Goal: Task Accomplishment & Management: Use online tool/utility

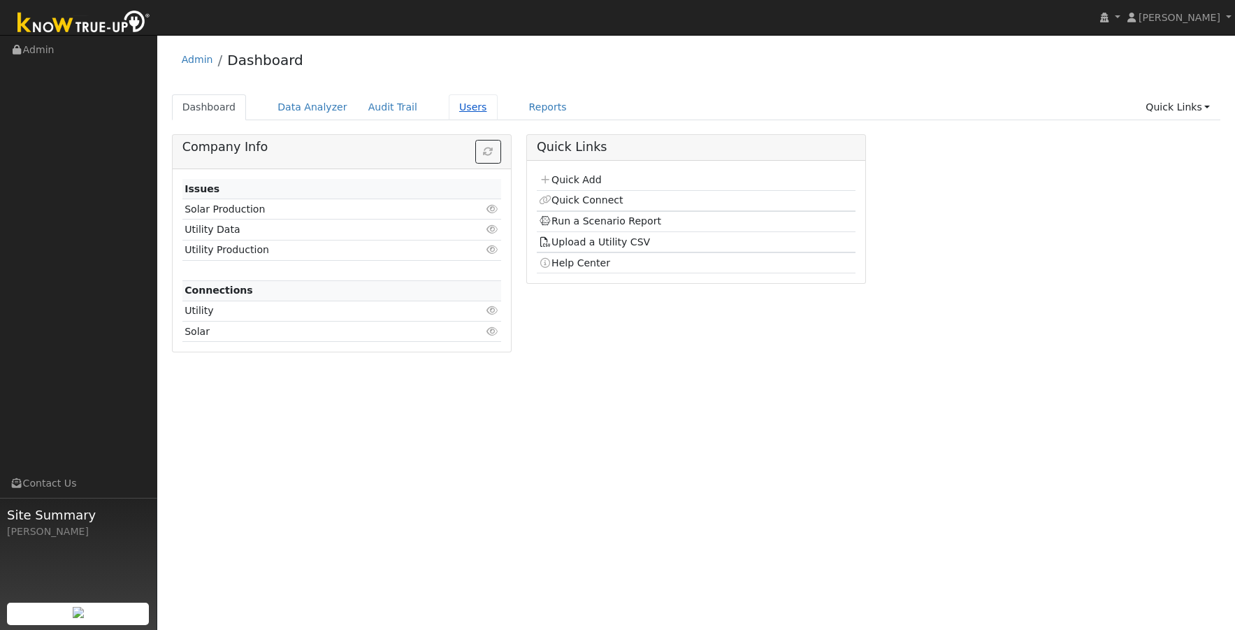
click at [449, 108] on link "Users" at bounding box center [473, 107] width 49 height 26
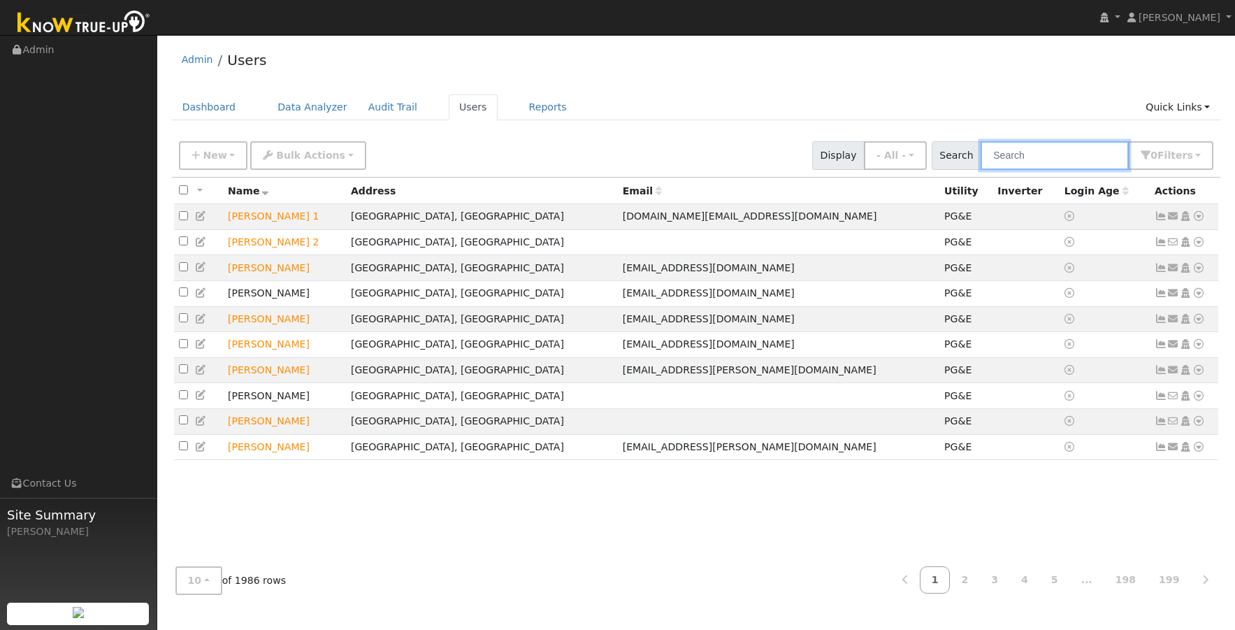
click at [1045, 153] on input "text" at bounding box center [1055, 155] width 148 height 29
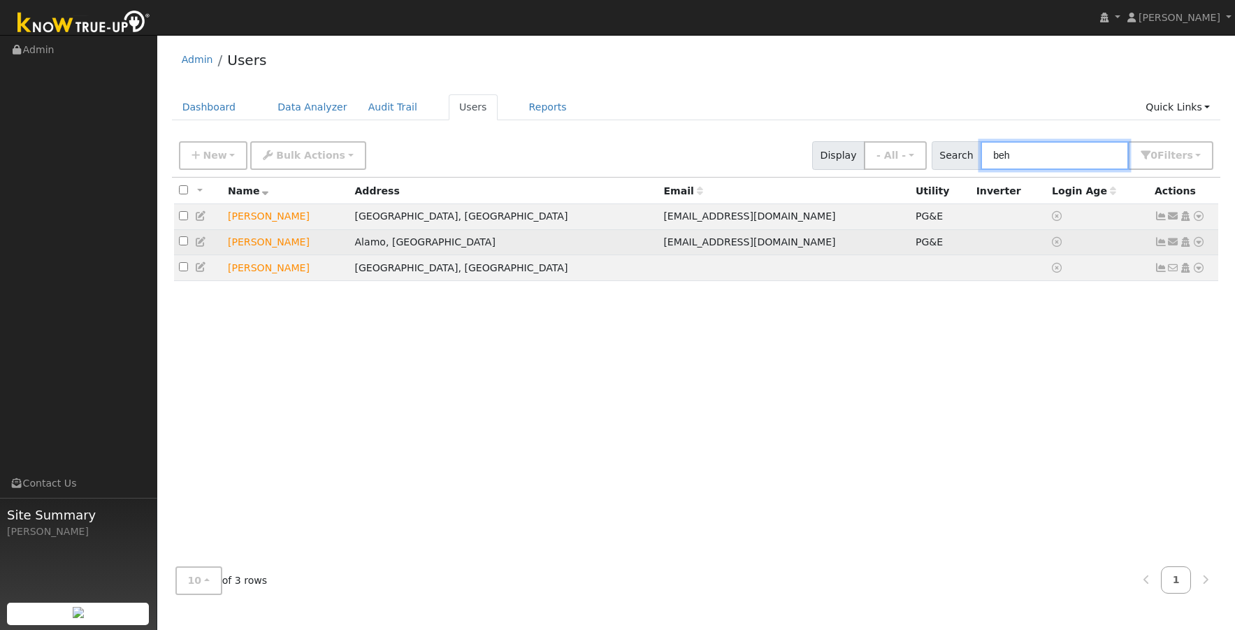
type input "beh"
click at [181, 243] on input "checkbox" at bounding box center [183, 240] width 9 height 9
checkbox input "true"
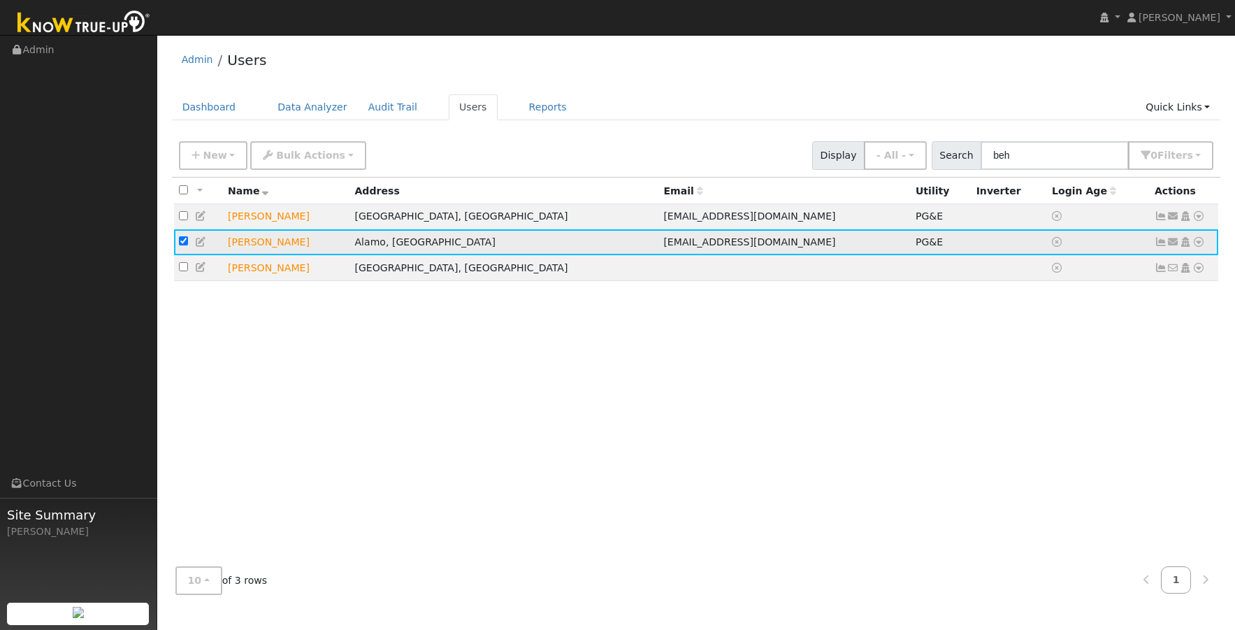
click at [724, 248] on td "[EMAIL_ADDRESS][DOMAIN_NAME]" at bounding box center [785, 242] width 252 height 26
click at [1198, 243] on icon at bounding box center [1199, 242] width 13 height 10
click at [1163, 271] on link "Data Analyzer" at bounding box center [1153, 267] width 101 height 20
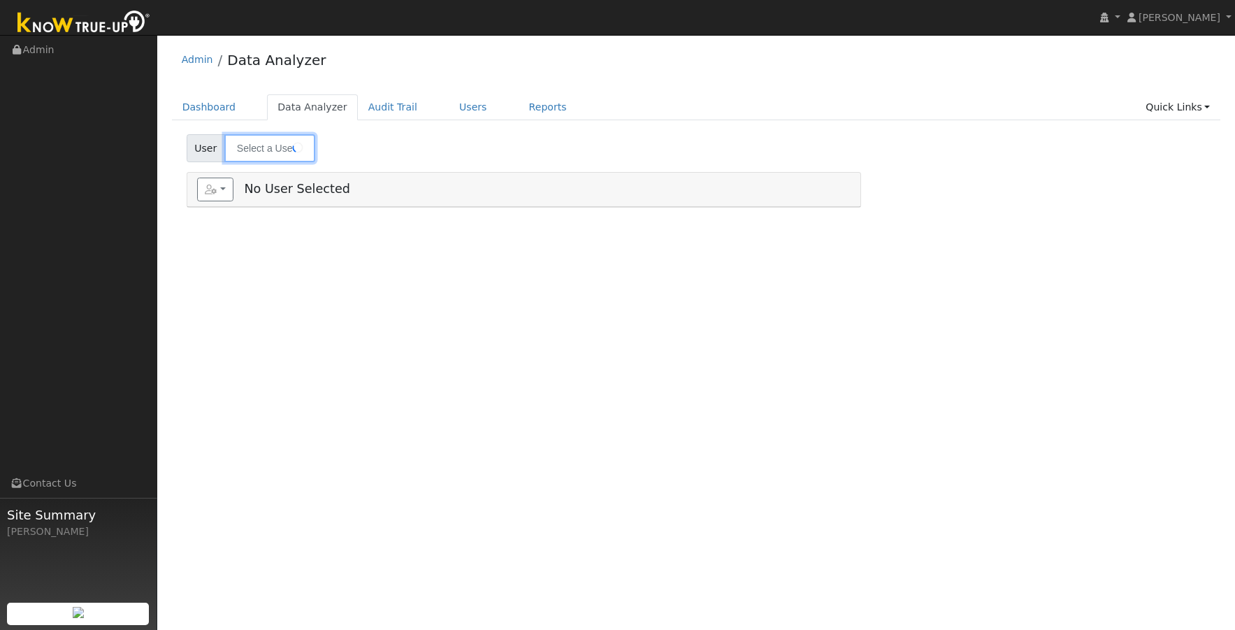
type input "[PERSON_NAME]"
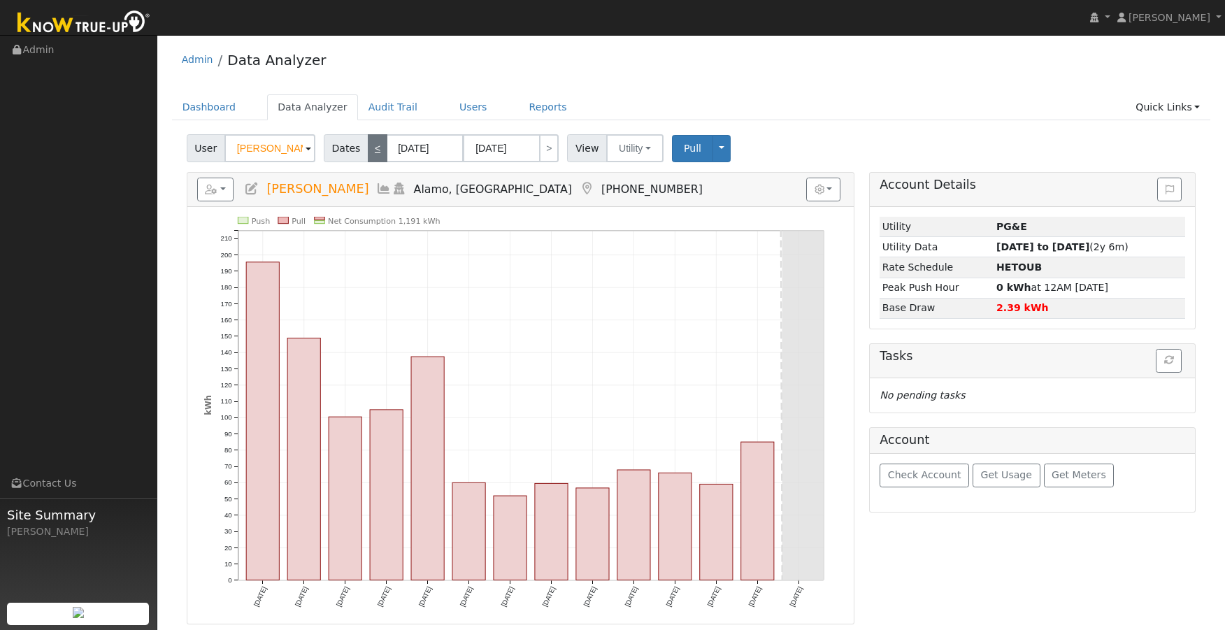
click at [368, 149] on link "<" at bounding box center [378, 148] width 20 height 28
type input "09/09/2025"
type input "09/22/2025"
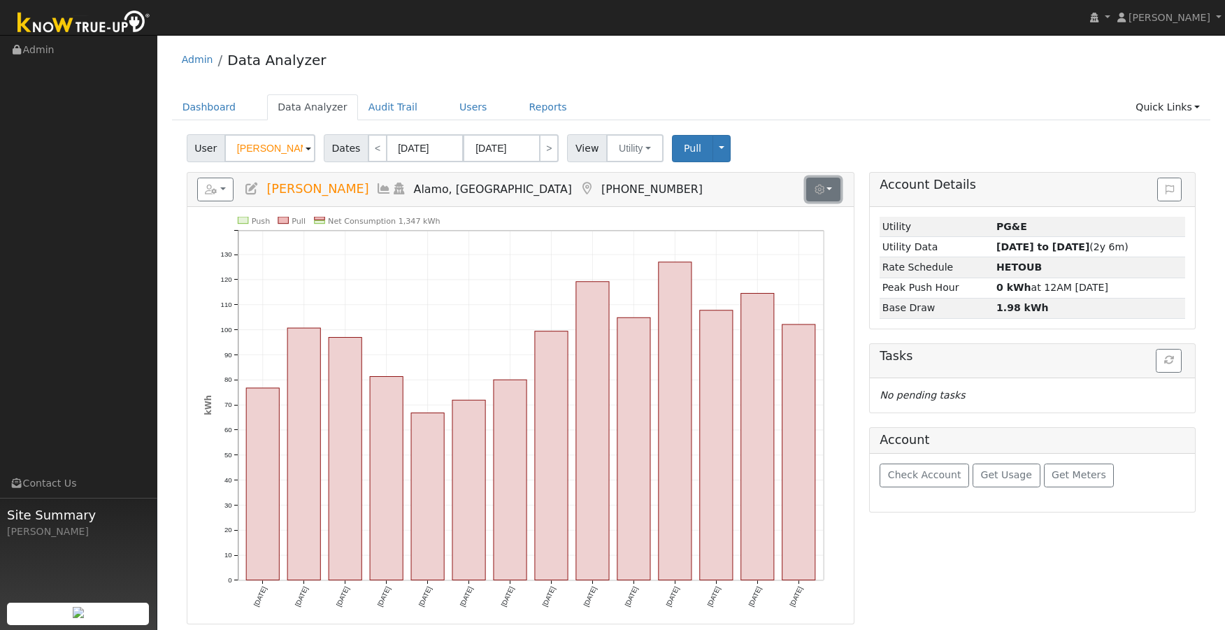
click at [821, 187] on icon "button" at bounding box center [820, 190] width 10 height 10
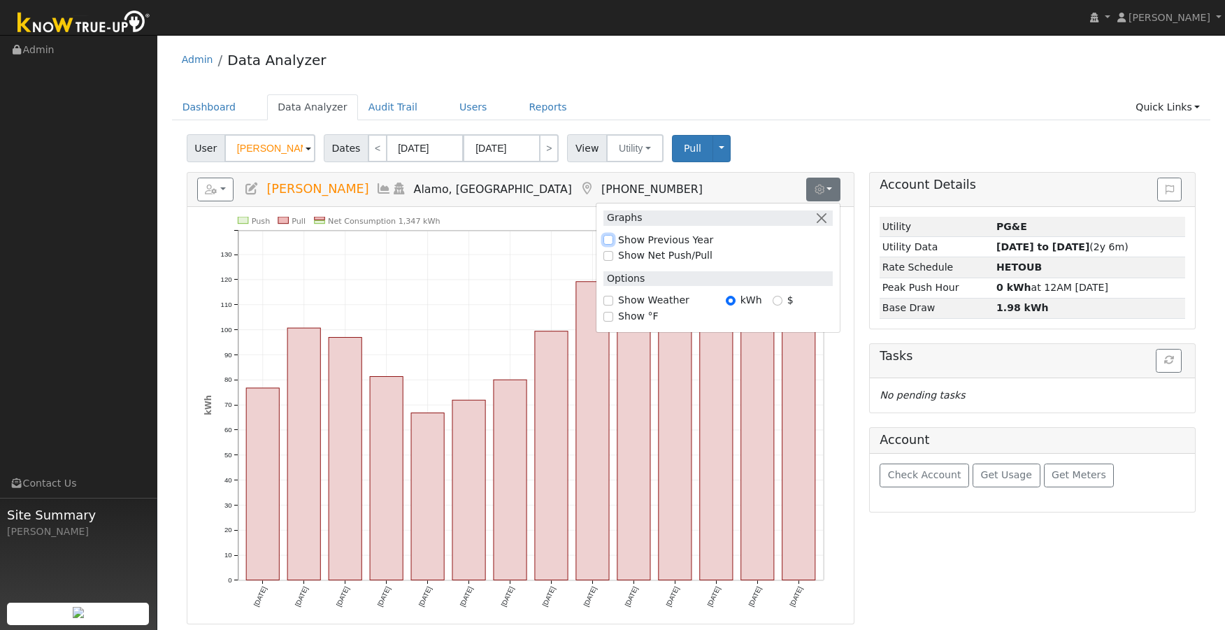
click at [613, 242] on input "Show Previous Year" at bounding box center [608, 240] width 10 height 10
checkbox input "false"
click at [712, 189] on h5 "Reports Scenario Health Check Energy Audit Account Timeline User Audit Trail In…" at bounding box center [520, 190] width 647 height 24
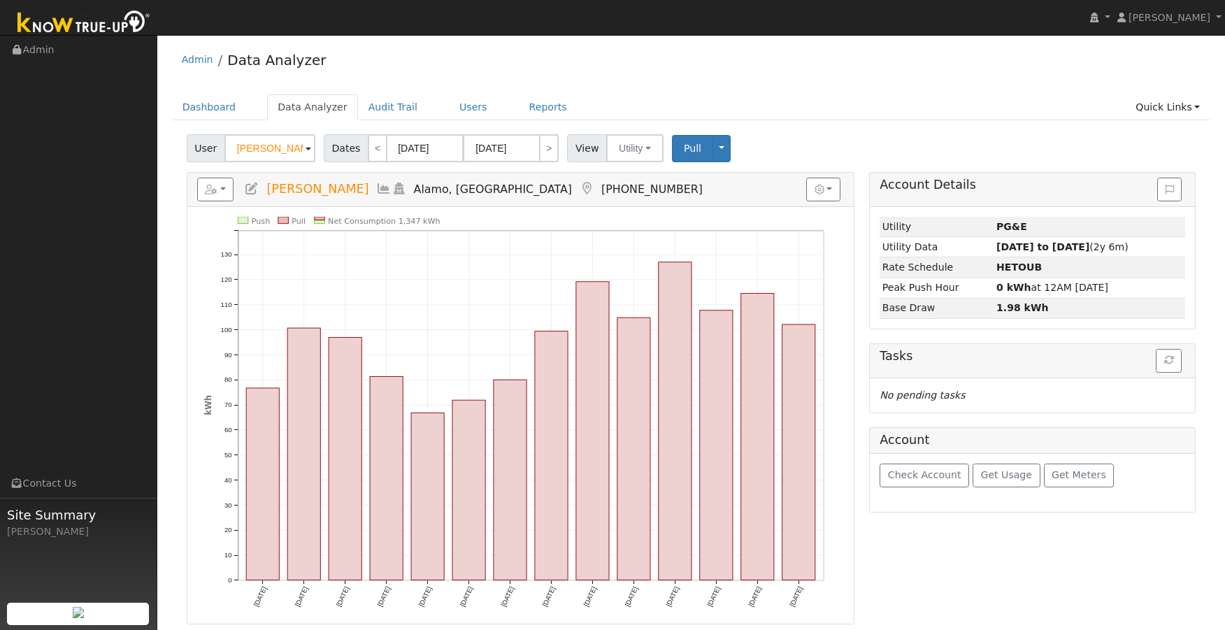
click at [251, 187] on icon at bounding box center [251, 188] width 15 height 13
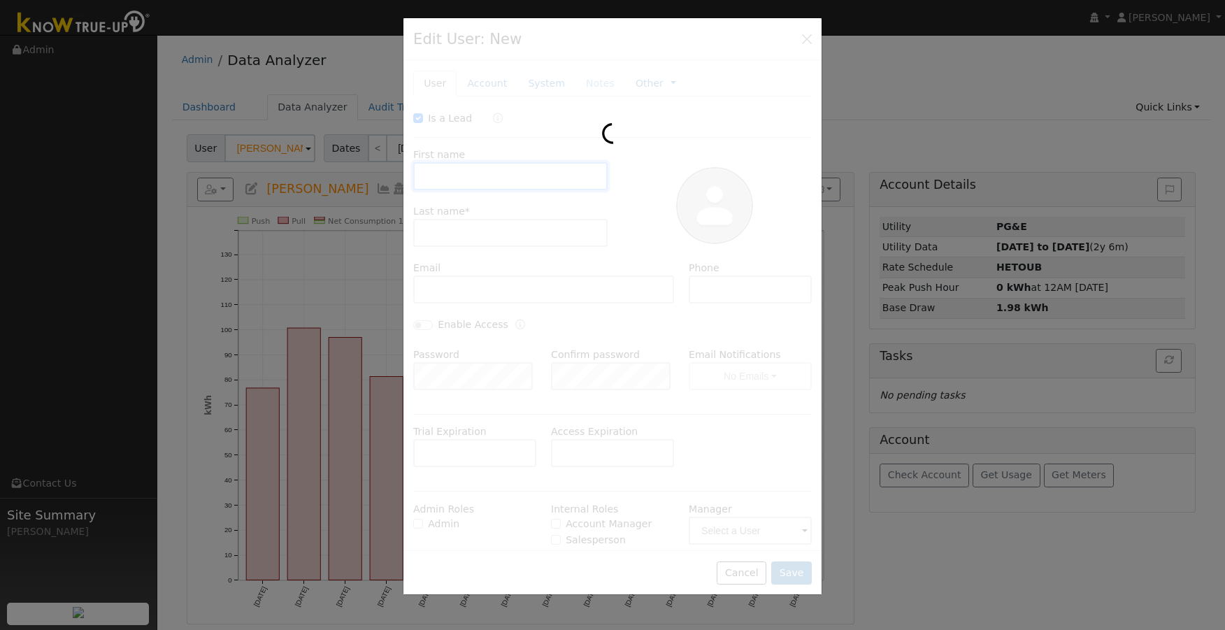
checkbox input "true"
type input "Behrouz"
type input "Jamnani"
type input "b_Jamnani@hotmail.com"
type input "707-290-0460"
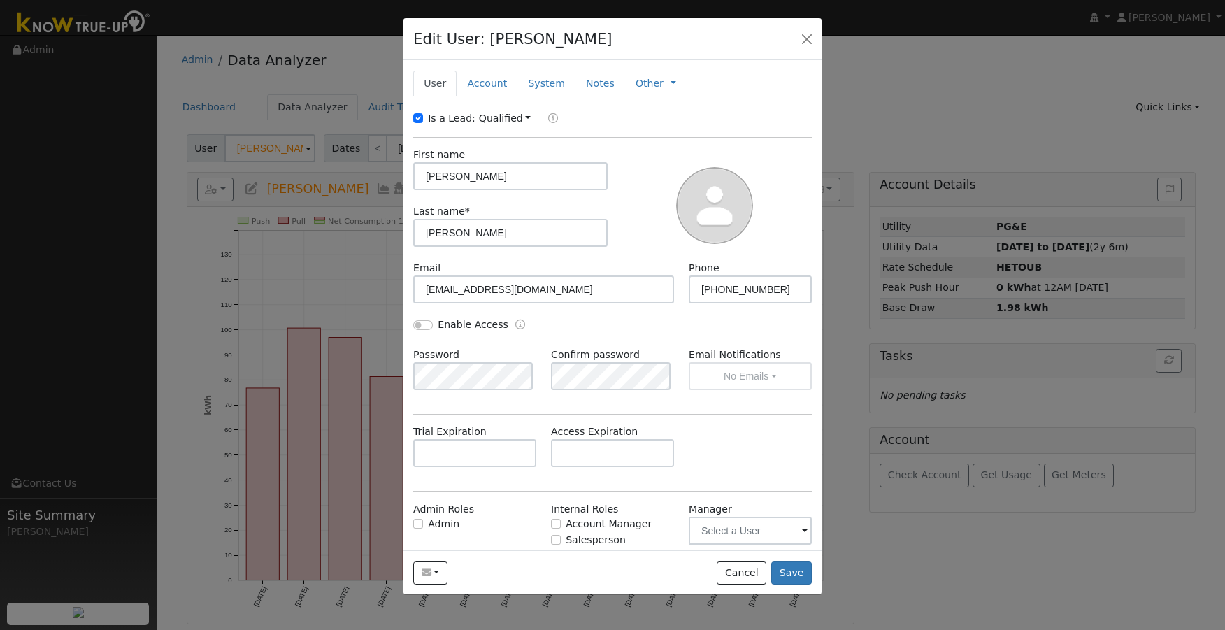
click at [515, 327] on icon "Enable Access" at bounding box center [520, 325] width 10 height 10
click at [650, 149] on div at bounding box center [715, 204] width 204 height 113
click at [470, 84] on link "Account" at bounding box center [487, 84] width 61 height 26
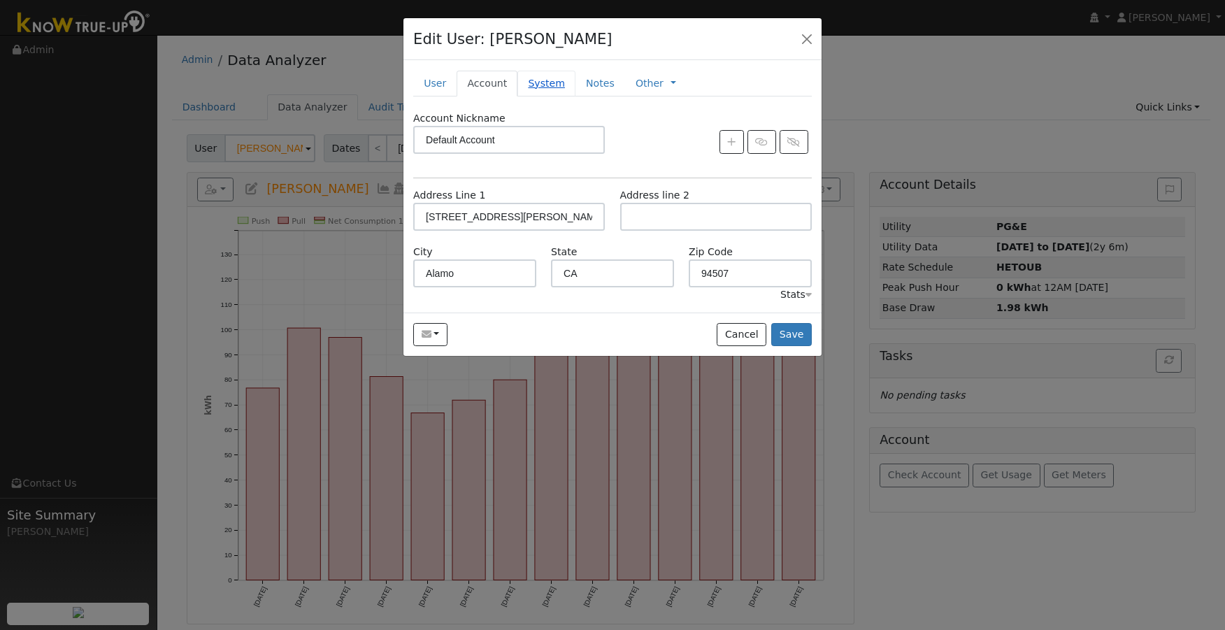
click at [531, 83] on link "System" at bounding box center [546, 84] width 58 height 26
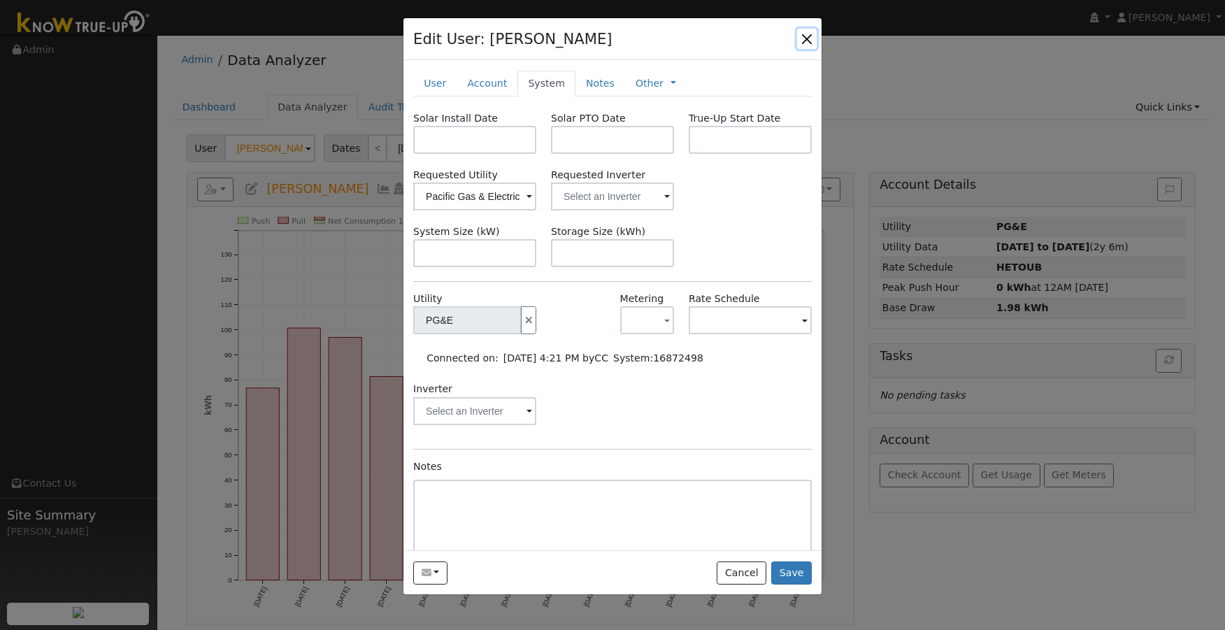
click at [810, 42] on button "button" at bounding box center [807, 39] width 20 height 20
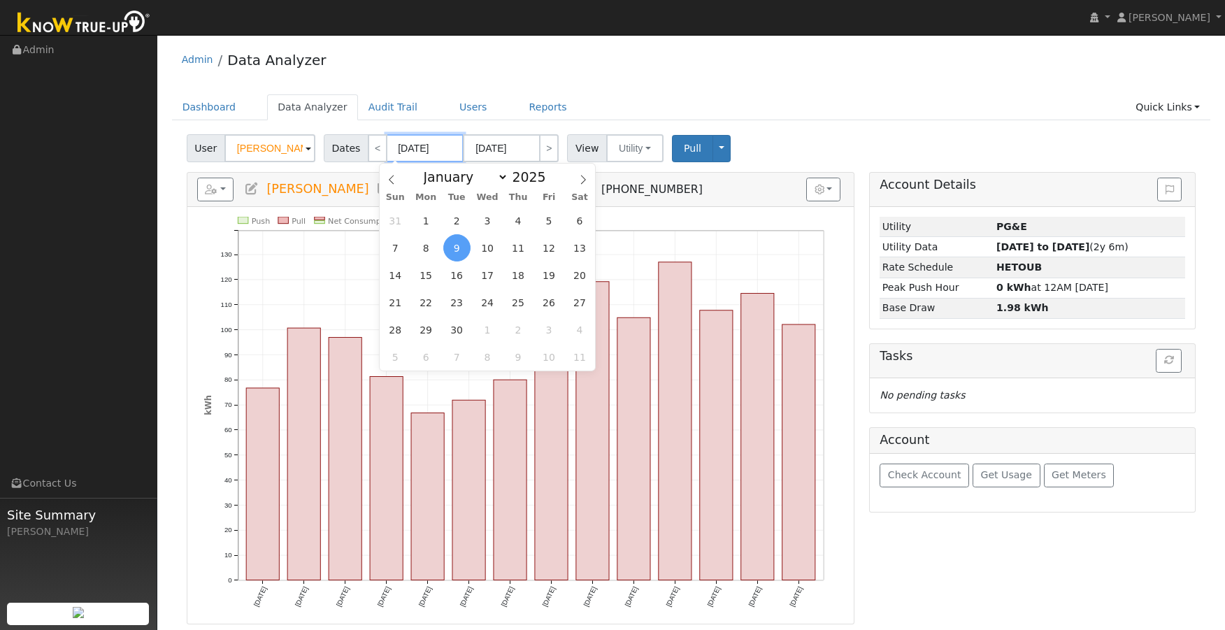
click at [443, 150] on input "09/09/2025" at bounding box center [425, 148] width 77 height 28
click at [394, 181] on icon at bounding box center [392, 180] width 10 height 10
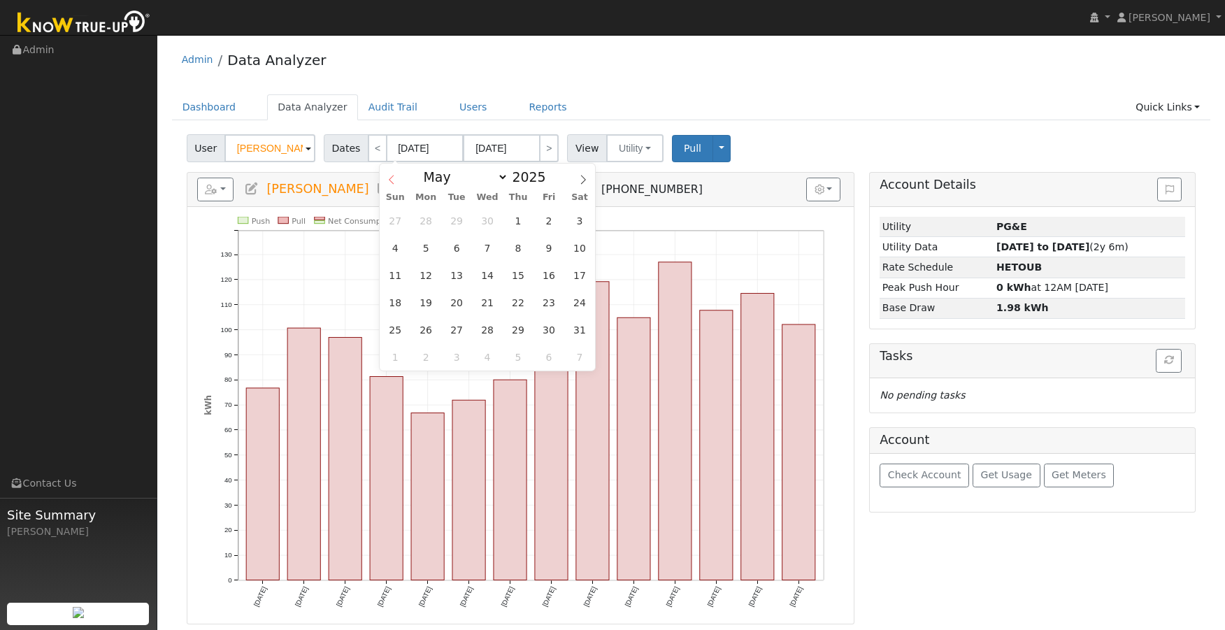
click at [394, 181] on icon at bounding box center [392, 180] width 10 height 10
select select "0"
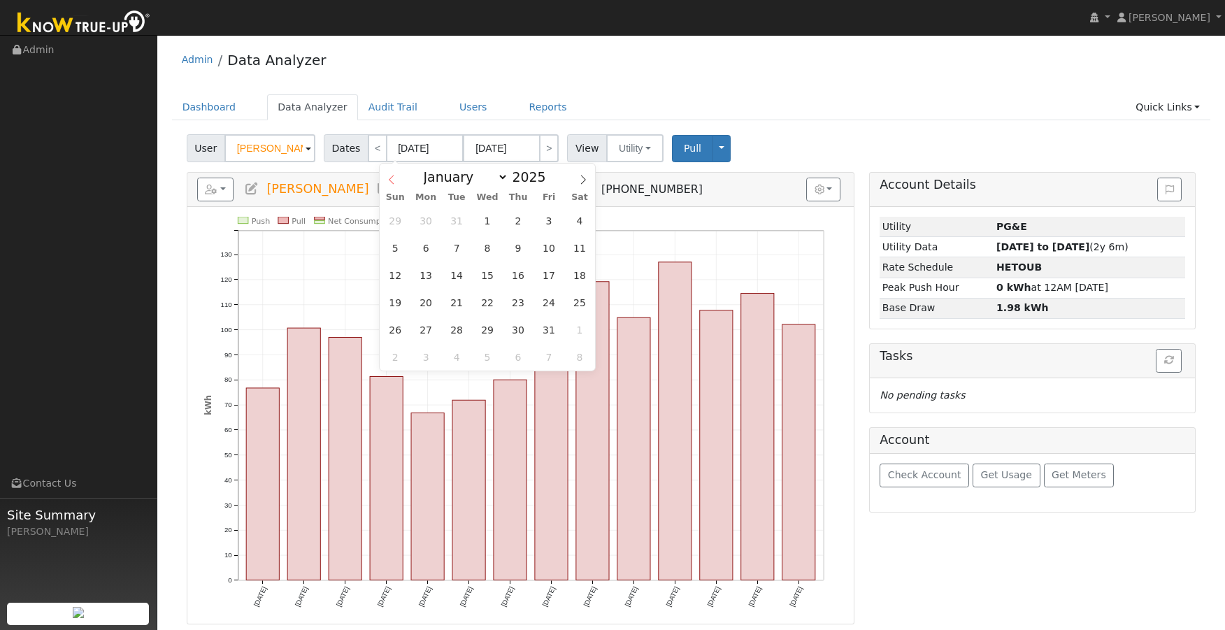
click at [394, 181] on icon at bounding box center [392, 180] width 10 height 10
type input "2024"
click at [394, 181] on icon at bounding box center [392, 180] width 10 height 10
select select "10"
click at [543, 220] on span "1" at bounding box center [549, 220] width 27 height 27
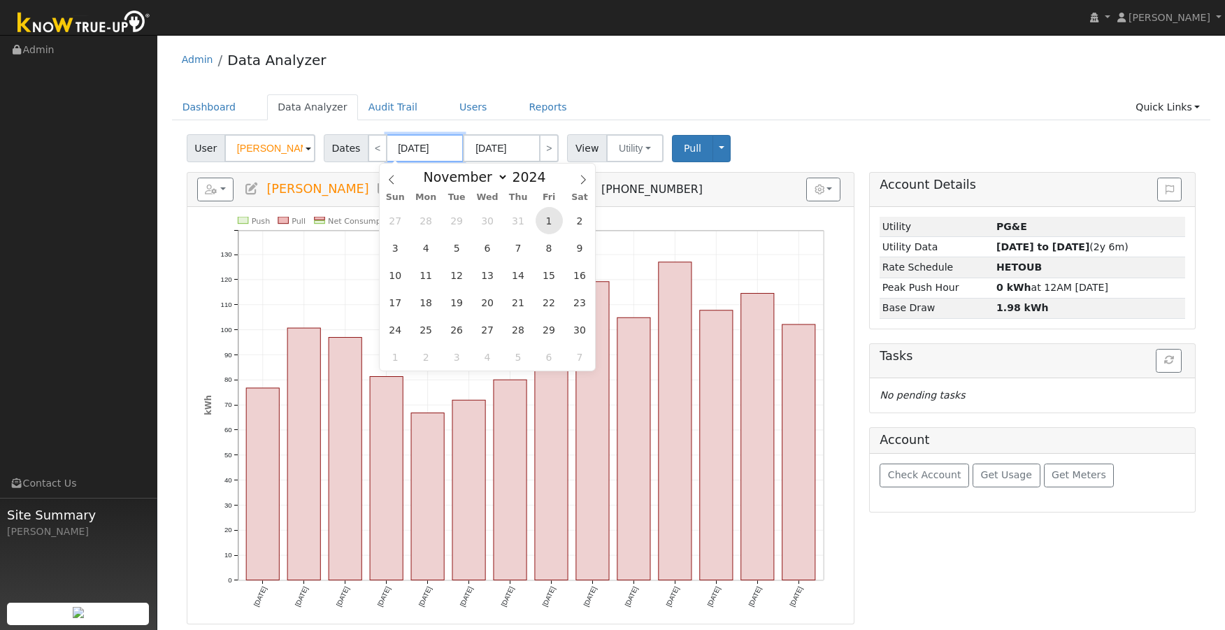
type input "11/01/2024"
type input "11/30/2024"
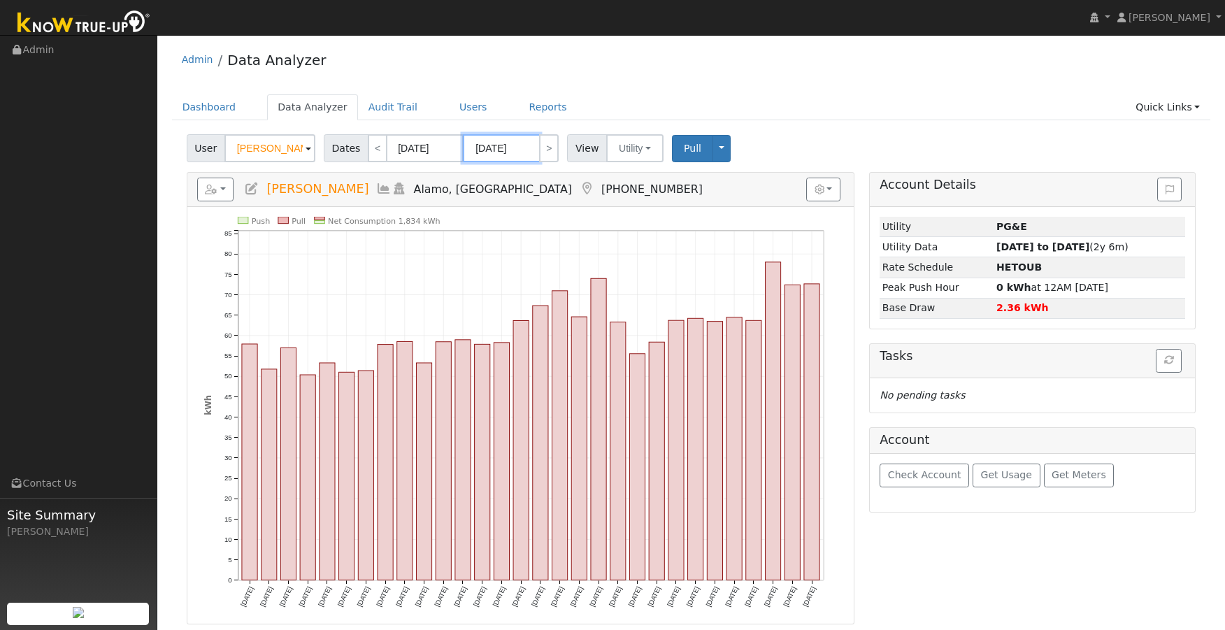
click at [517, 150] on input "11/30/2024" at bounding box center [501, 148] width 77 height 28
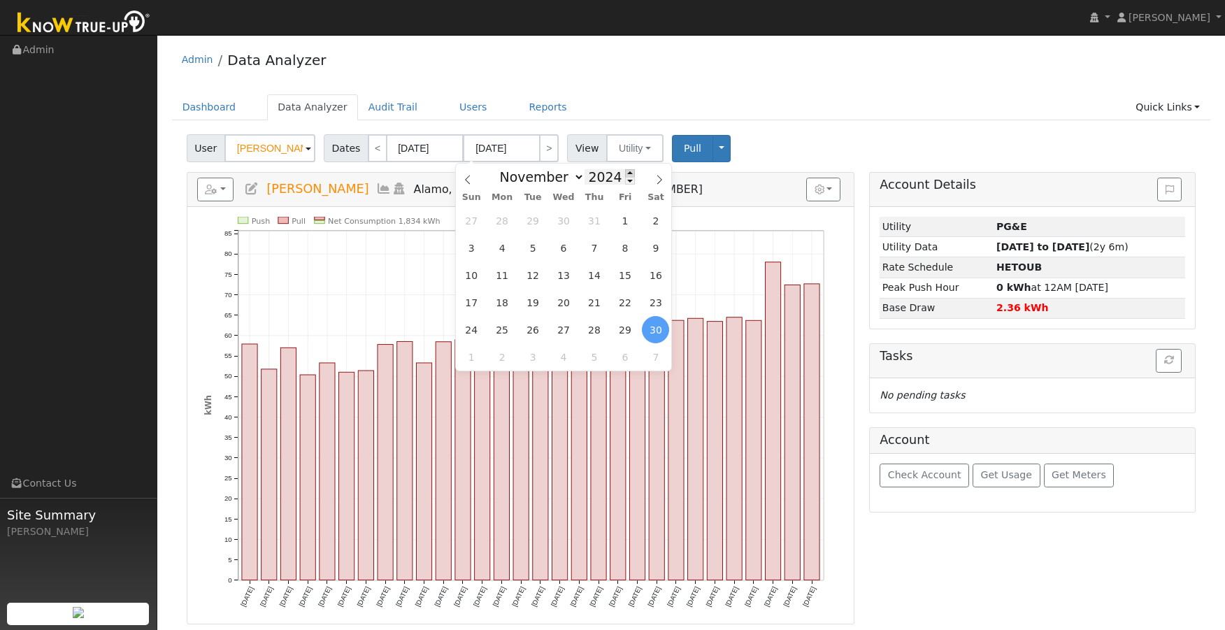
click at [625, 172] on span at bounding box center [630, 173] width 10 height 8
type input "2025"
click at [622, 223] on span "31" at bounding box center [625, 220] width 27 height 27
type input "10/31/2025"
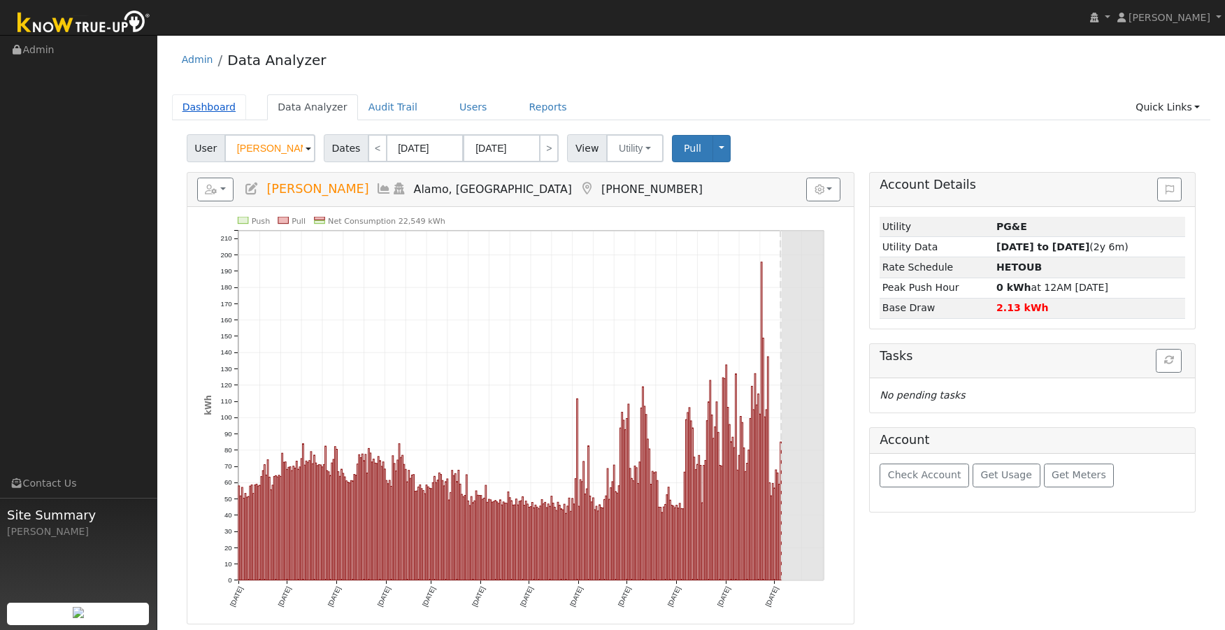
click at [192, 108] on link "Dashboard" at bounding box center [209, 107] width 75 height 26
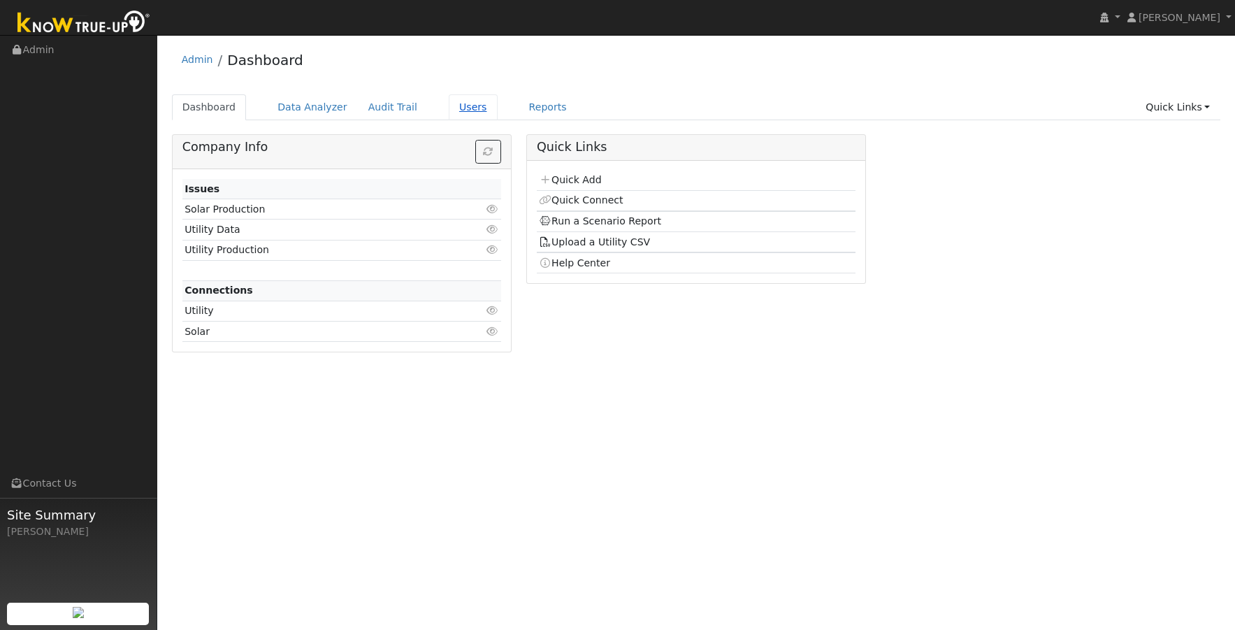
click at [450, 113] on link "Users" at bounding box center [473, 107] width 49 height 26
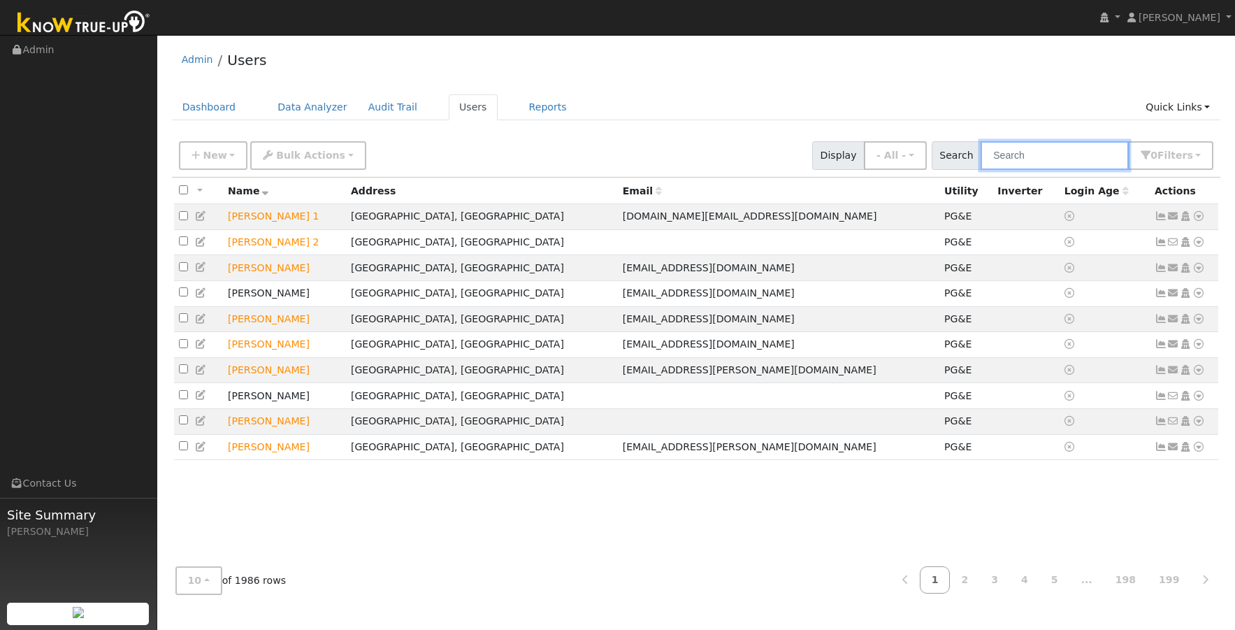
click at [1037, 155] on input "text" at bounding box center [1055, 155] width 148 height 29
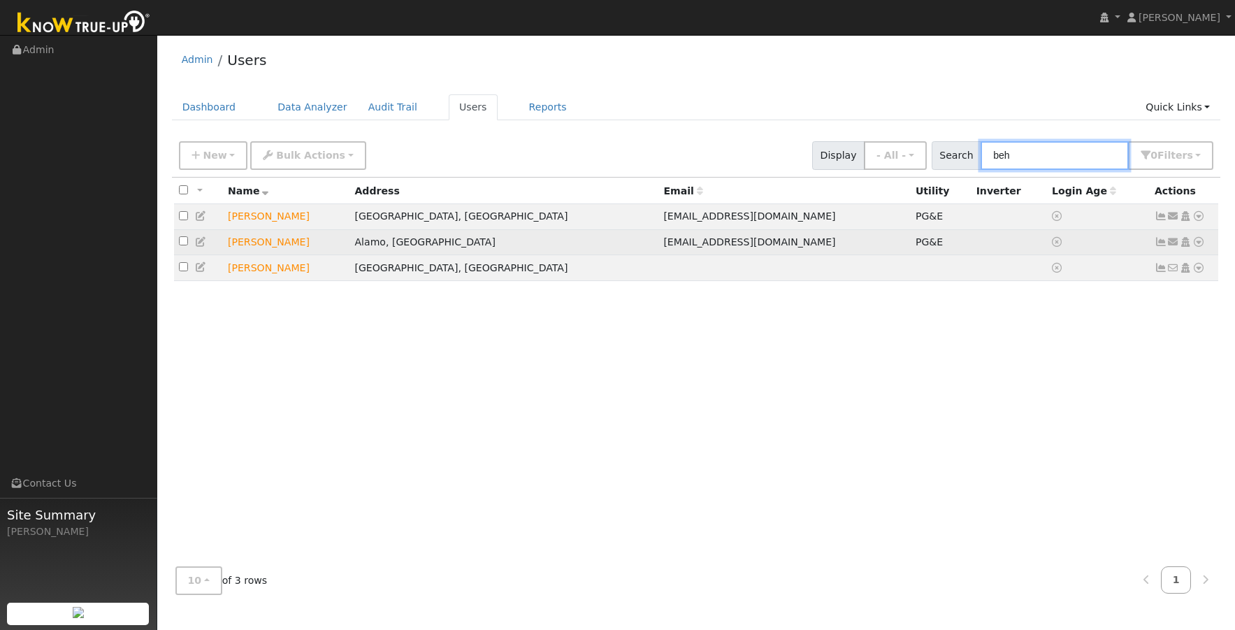
type input "beh"
click at [295, 242] on td "[PERSON_NAME]" at bounding box center [286, 242] width 127 height 26
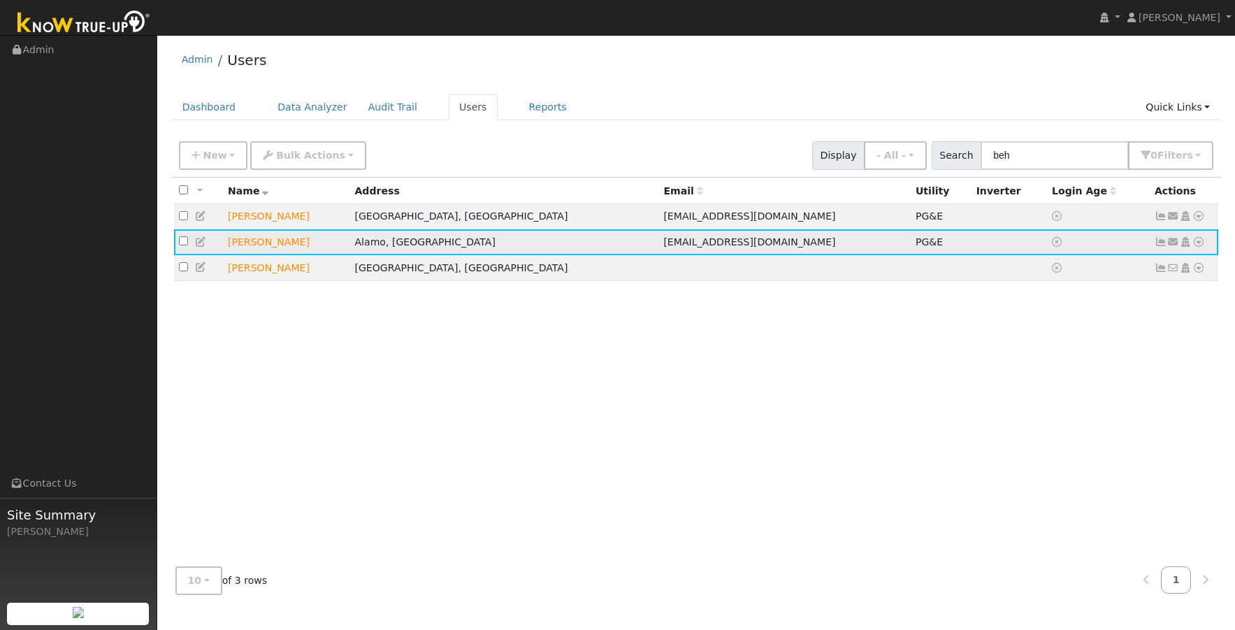
click at [185, 245] on input "checkbox" at bounding box center [183, 240] width 9 height 9
checkbox input "true"
click at [1159, 243] on icon at bounding box center [1161, 242] width 13 height 10
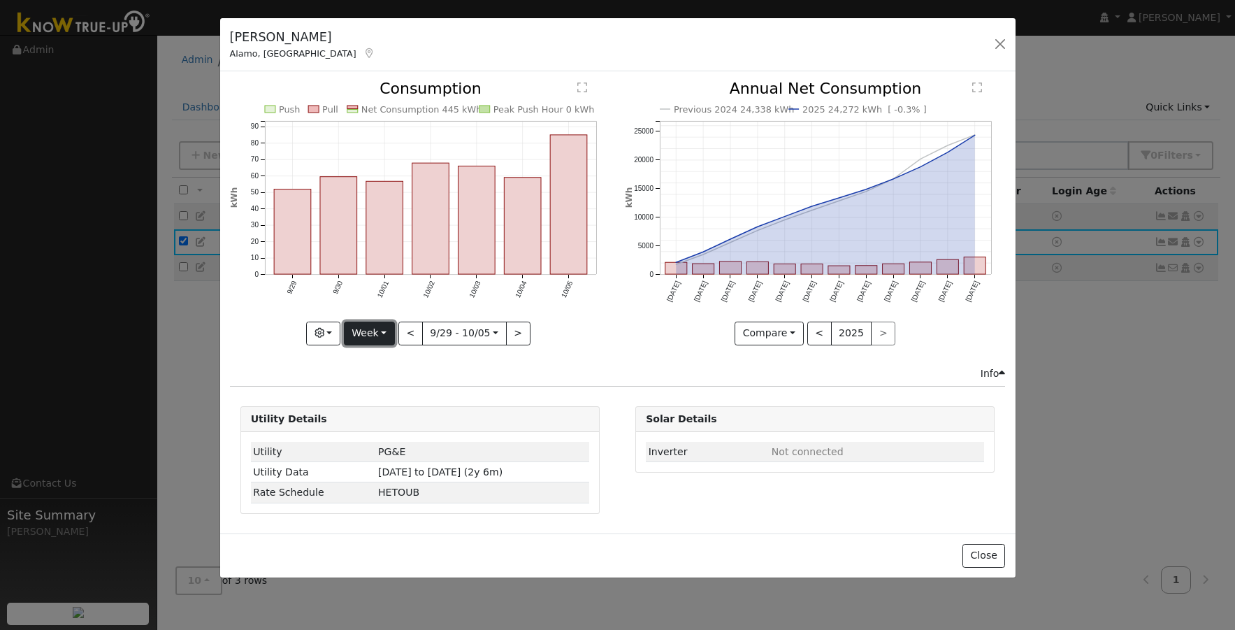
click at [387, 334] on button "Week" at bounding box center [369, 334] width 51 height 24
click at [384, 420] on link "Year" at bounding box center [393, 421] width 97 height 20
type input "[DATE]"
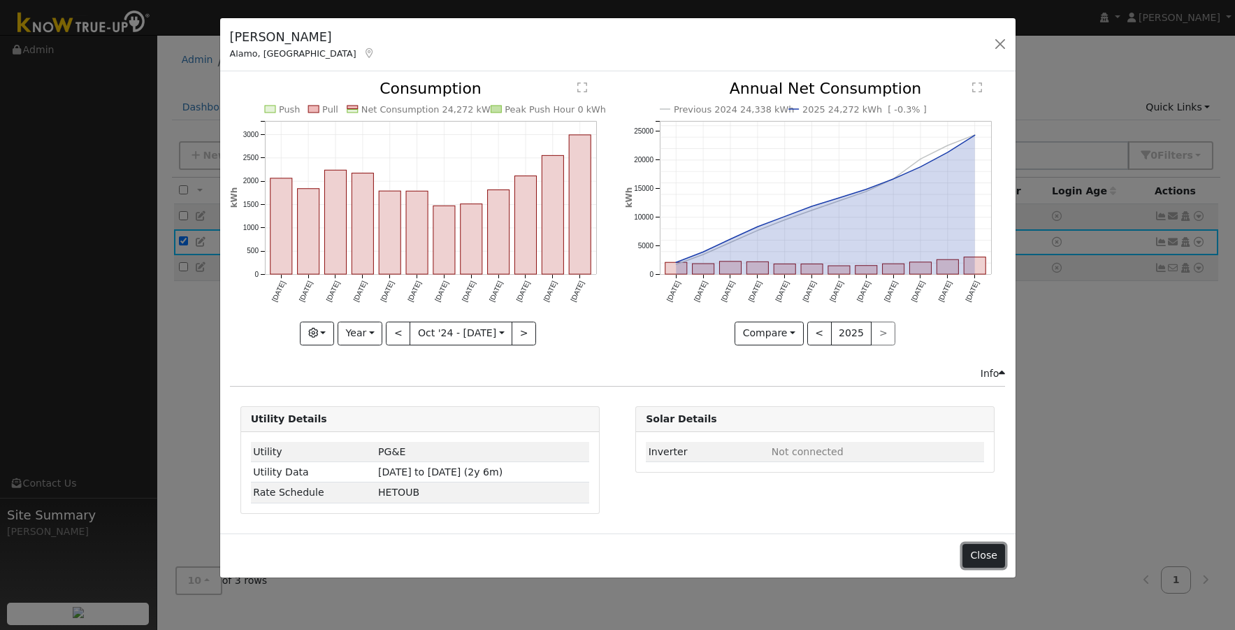
click at [991, 559] on button "Close" at bounding box center [984, 556] width 43 height 24
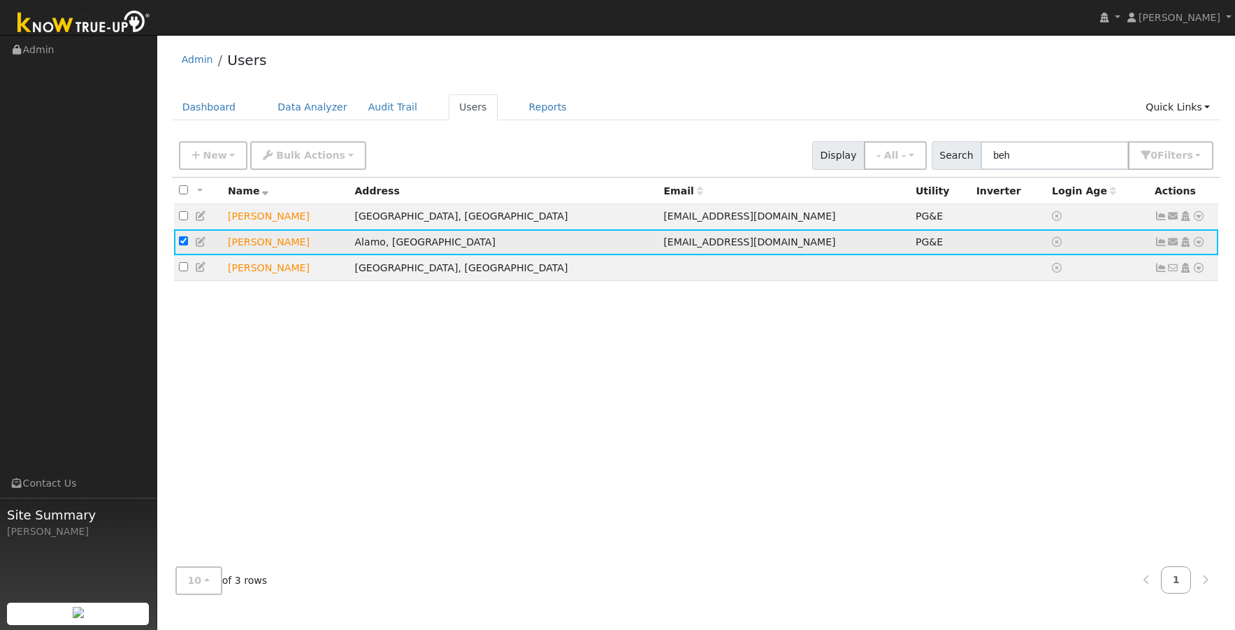
click at [1199, 245] on icon at bounding box center [1199, 242] width 13 height 10
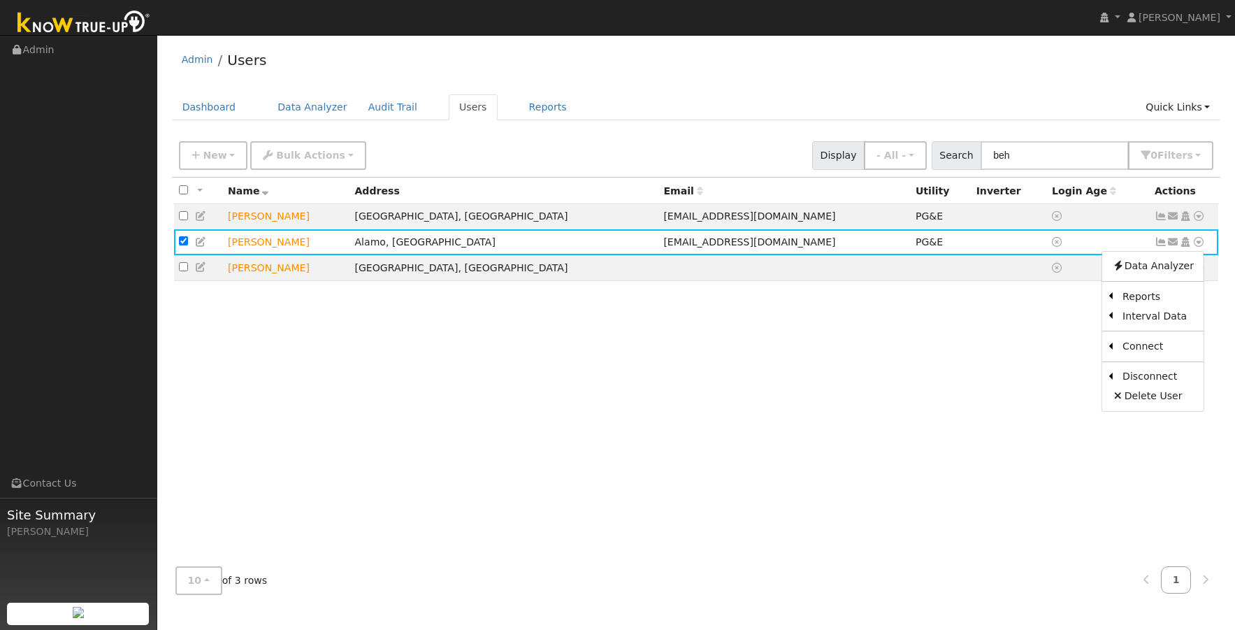
click at [0, 0] on link "Scenario" at bounding box center [0, 0] width 0 height 0
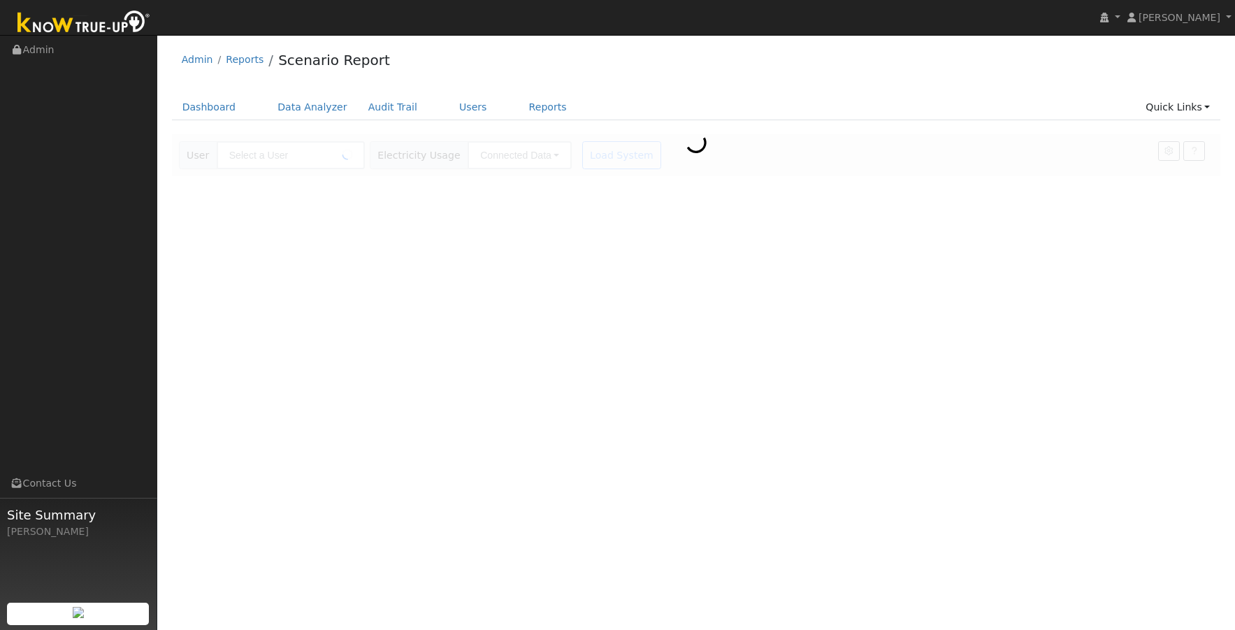
type input "[PERSON_NAME]"
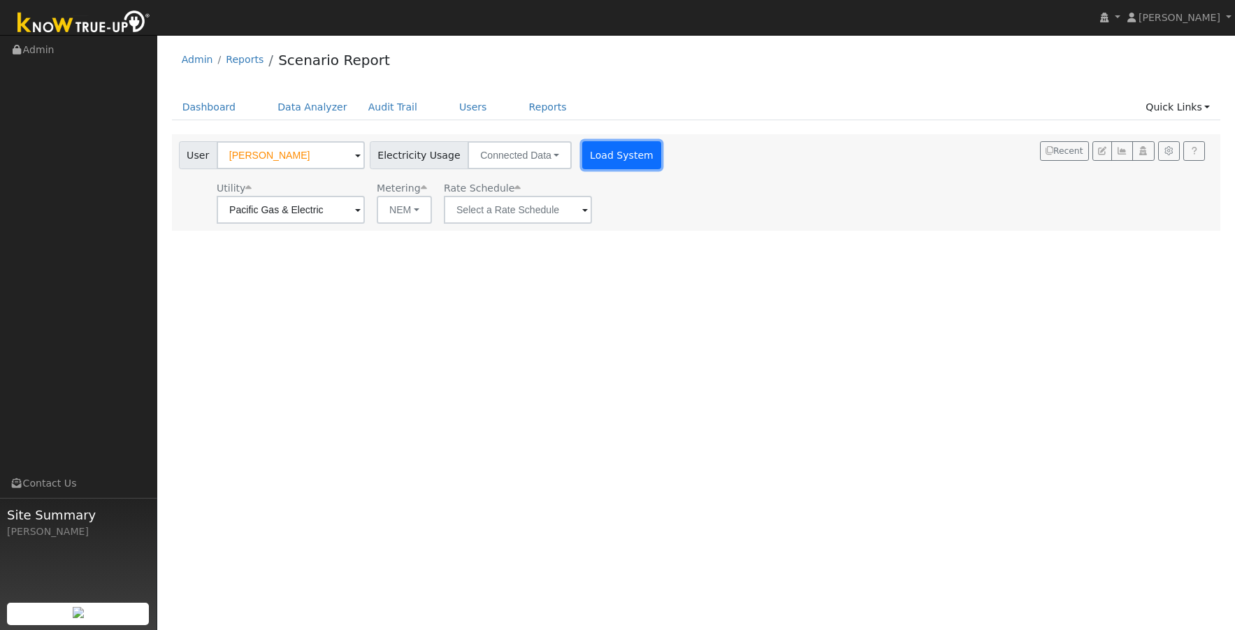
click at [602, 159] on button "Load System" at bounding box center [622, 155] width 80 height 28
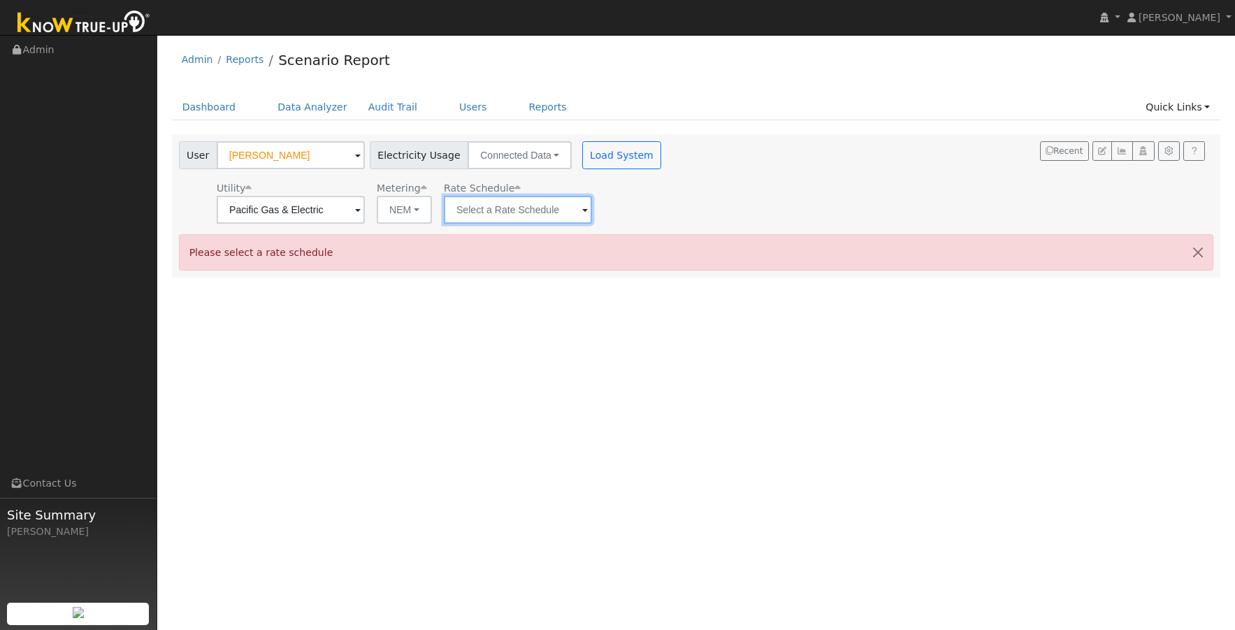
click at [574, 208] on input "text" at bounding box center [518, 210] width 148 height 28
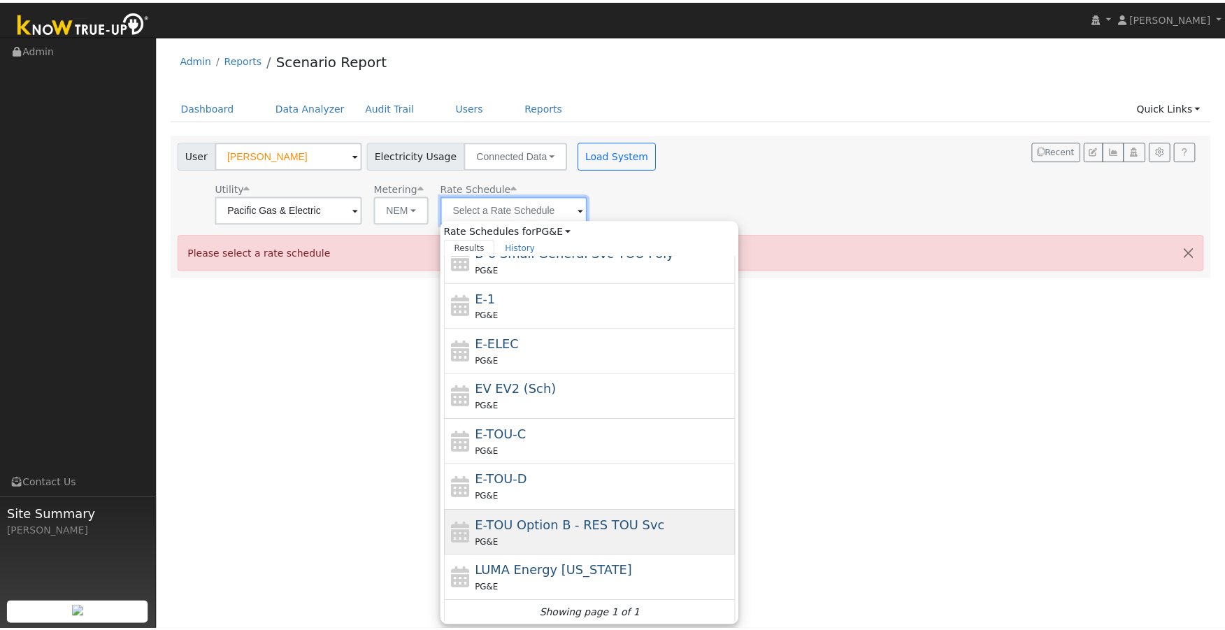
scroll to position [244, 0]
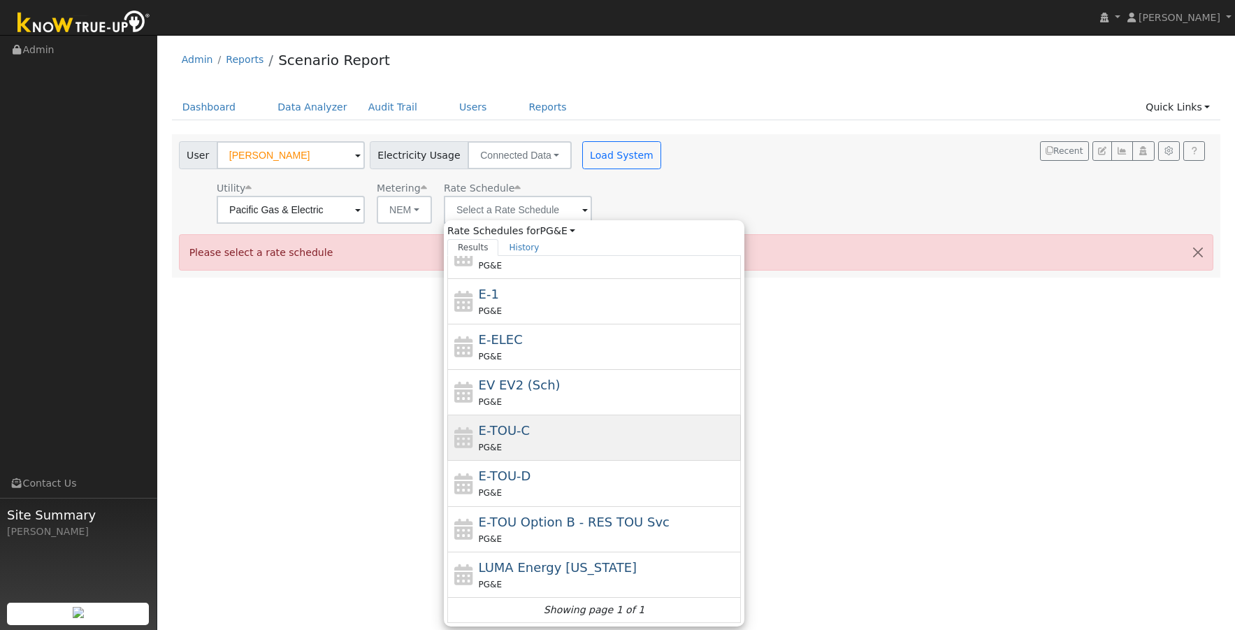
click at [557, 438] on div "E-TOU-C PG&E" at bounding box center [608, 438] width 259 height 34
type input "E-TOU-C"
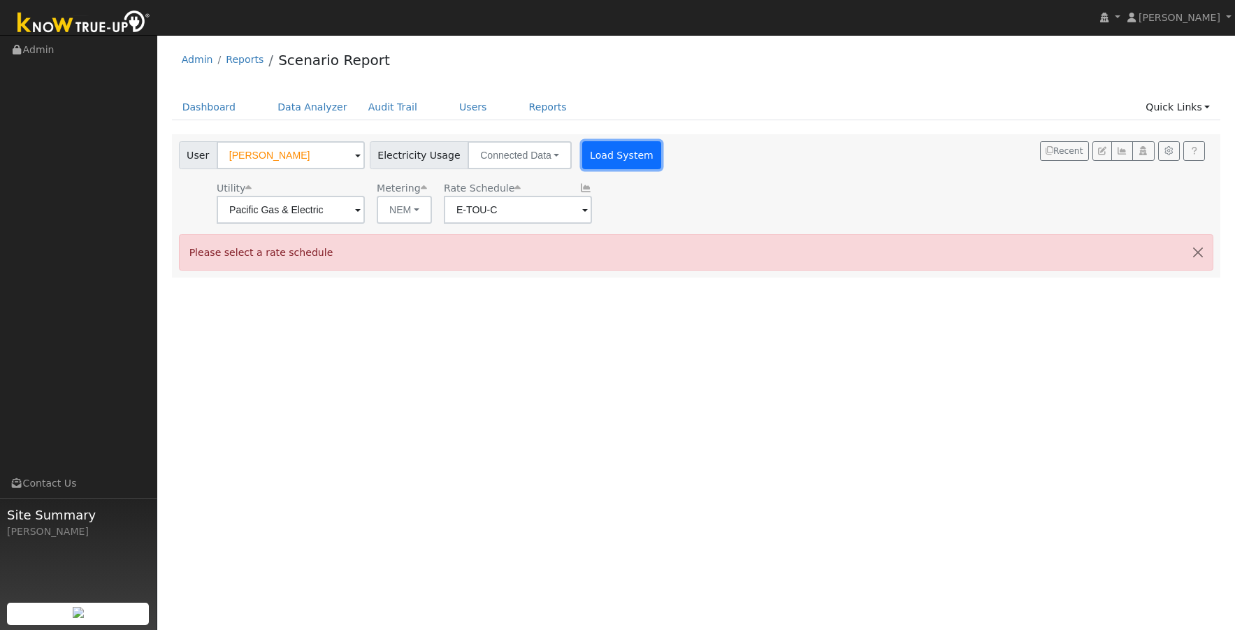
click at [608, 155] on button "Load System" at bounding box center [622, 155] width 80 height 28
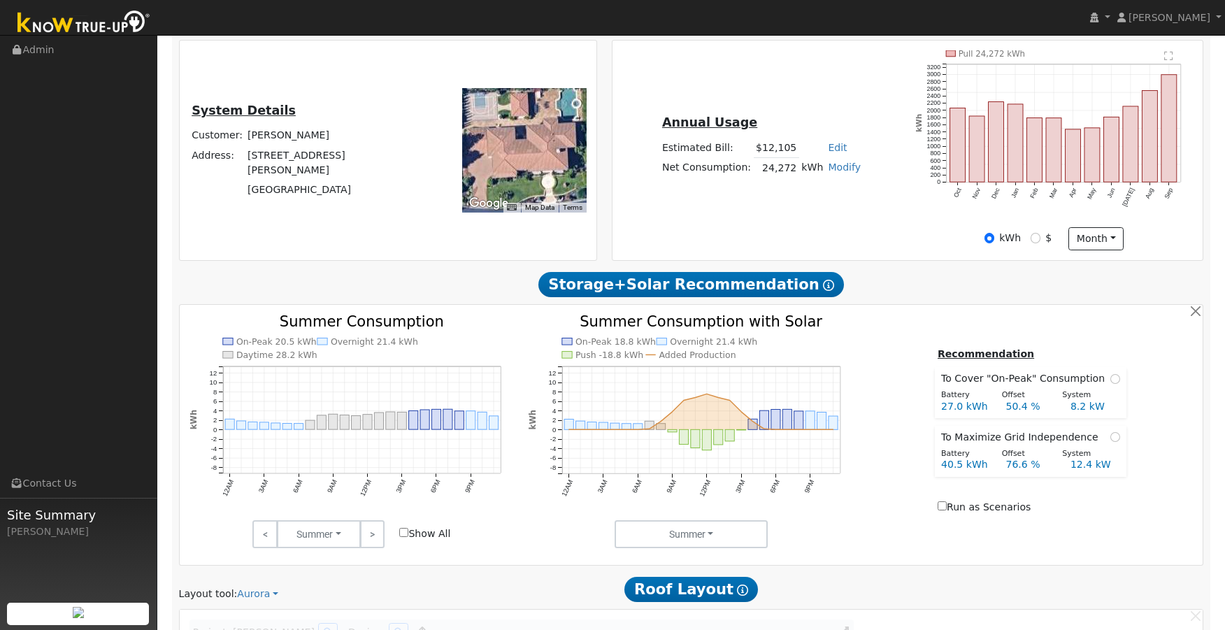
scroll to position [280, 0]
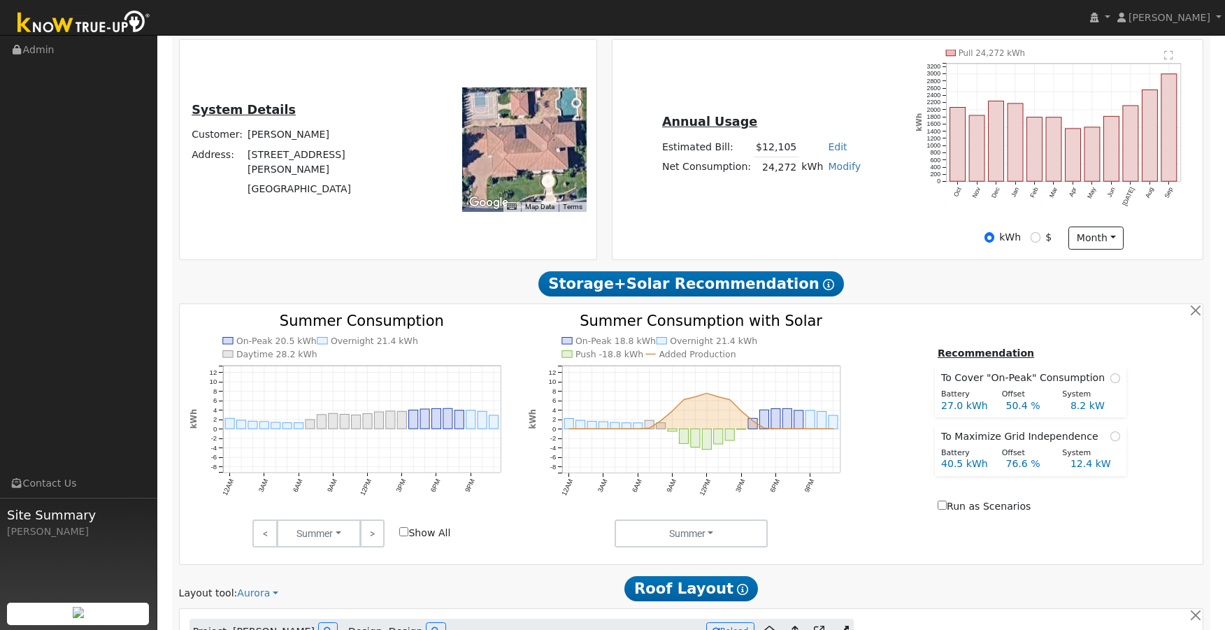
type input "0"
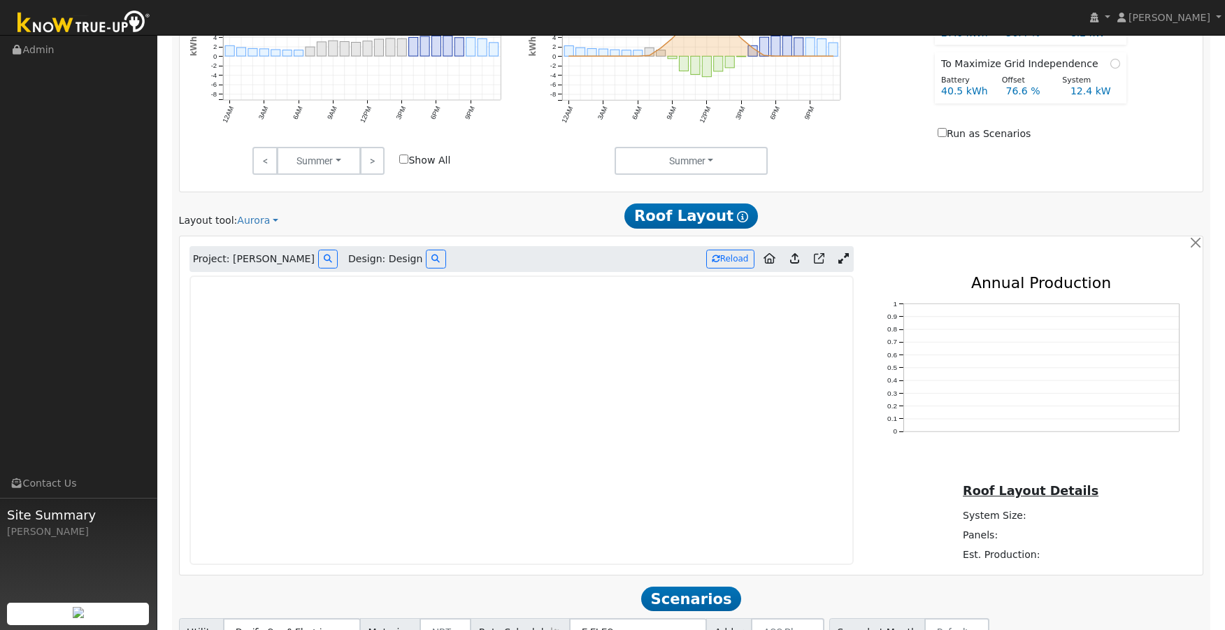
scroll to position [699, 0]
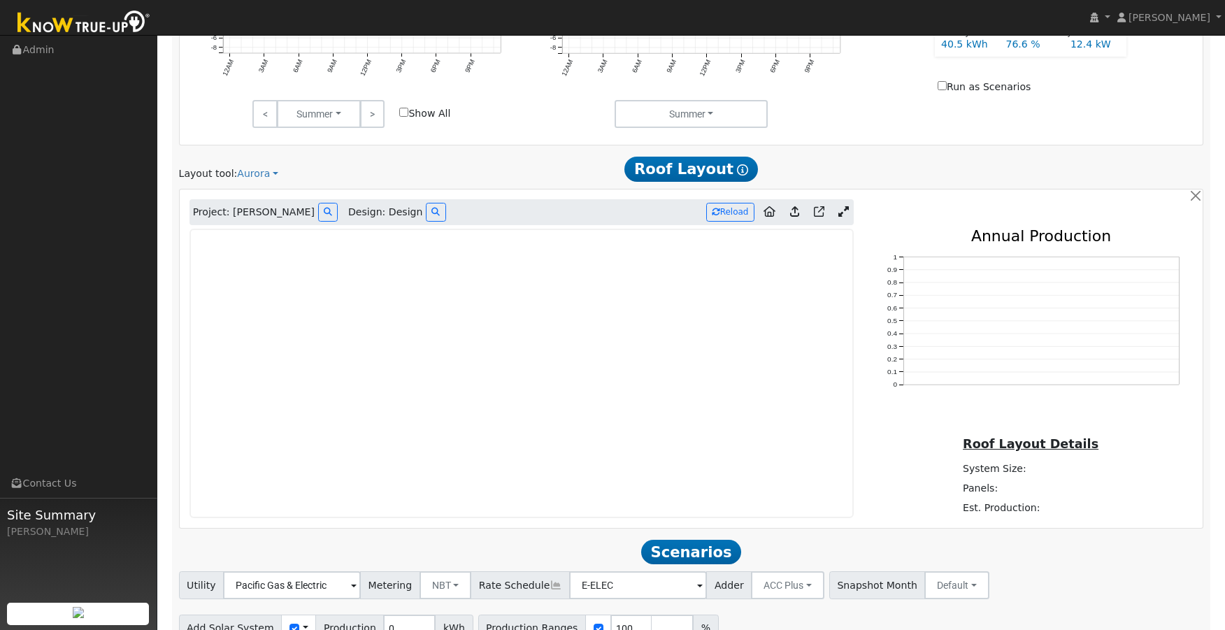
click at [843, 214] on icon at bounding box center [843, 211] width 10 height 10
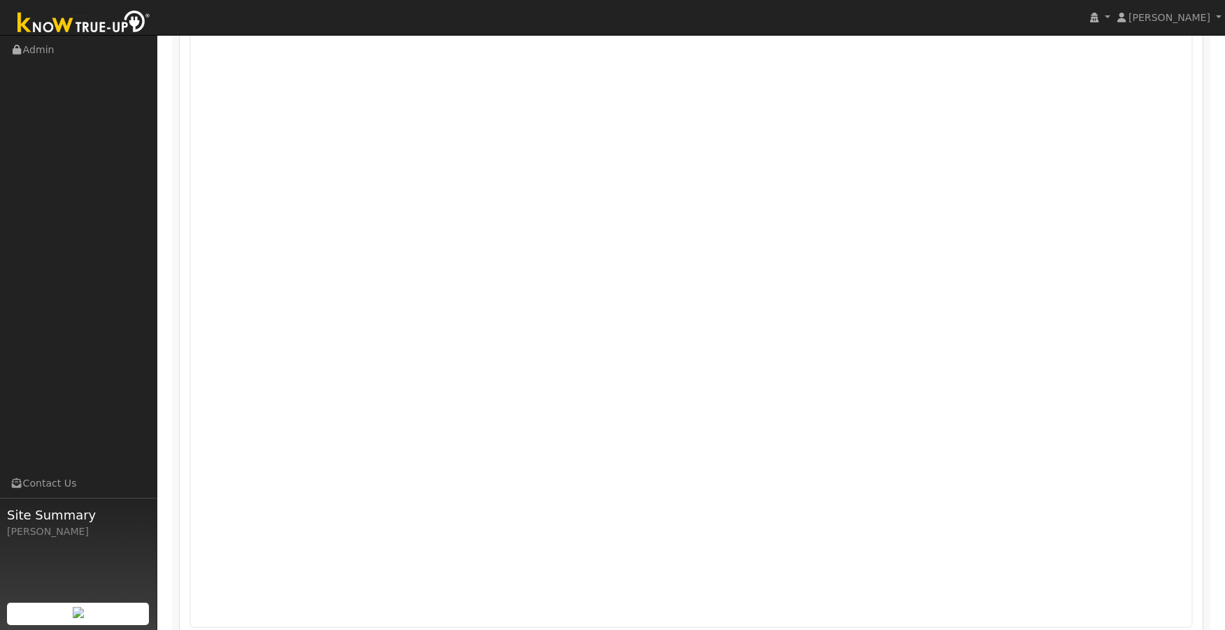
scroll to position [617, 0]
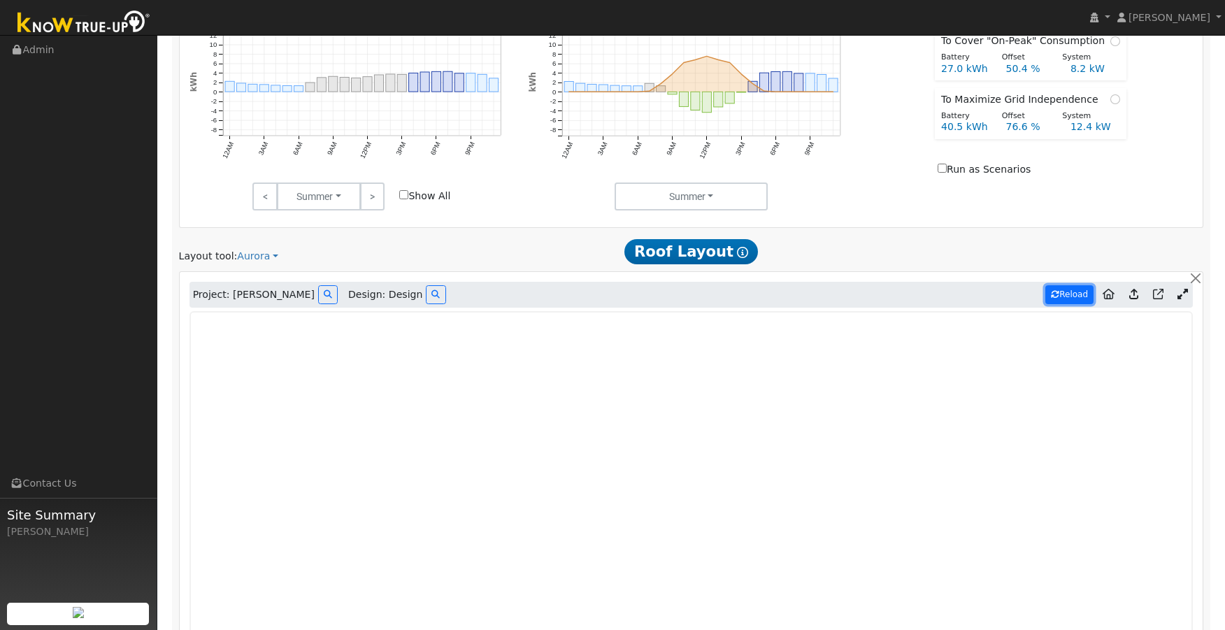
click at [1075, 298] on button "Reload" at bounding box center [1069, 294] width 48 height 19
type input "30632"
click at [1135, 295] on icon at bounding box center [1133, 294] width 9 height 10
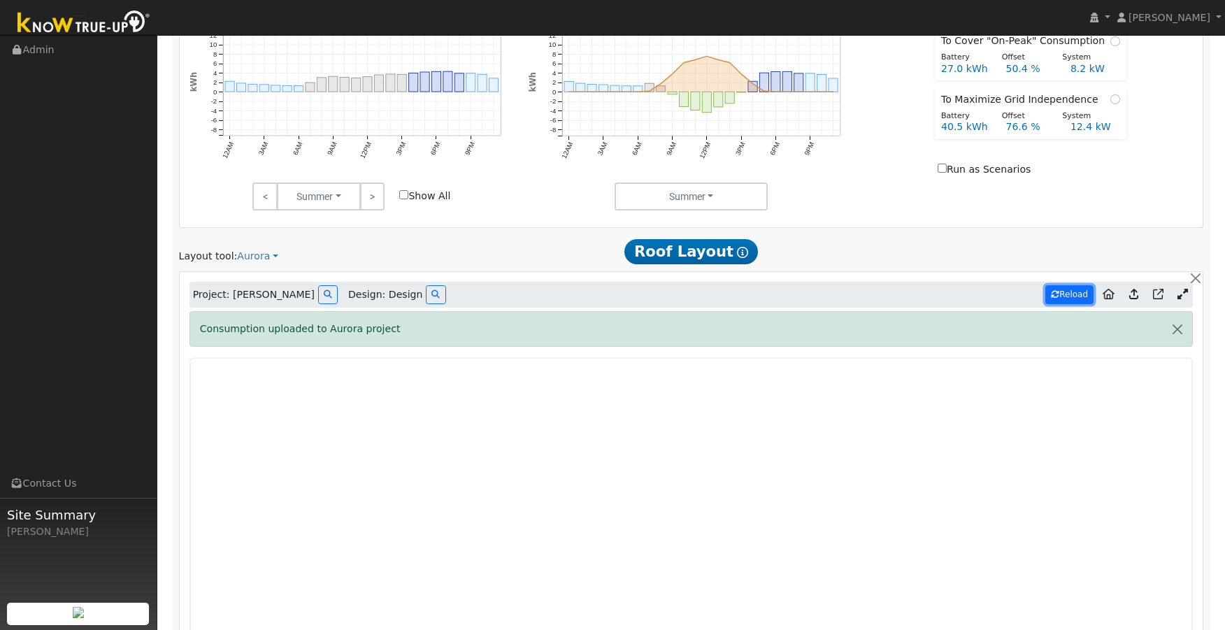
click at [1075, 295] on button "Reload" at bounding box center [1069, 294] width 48 height 19
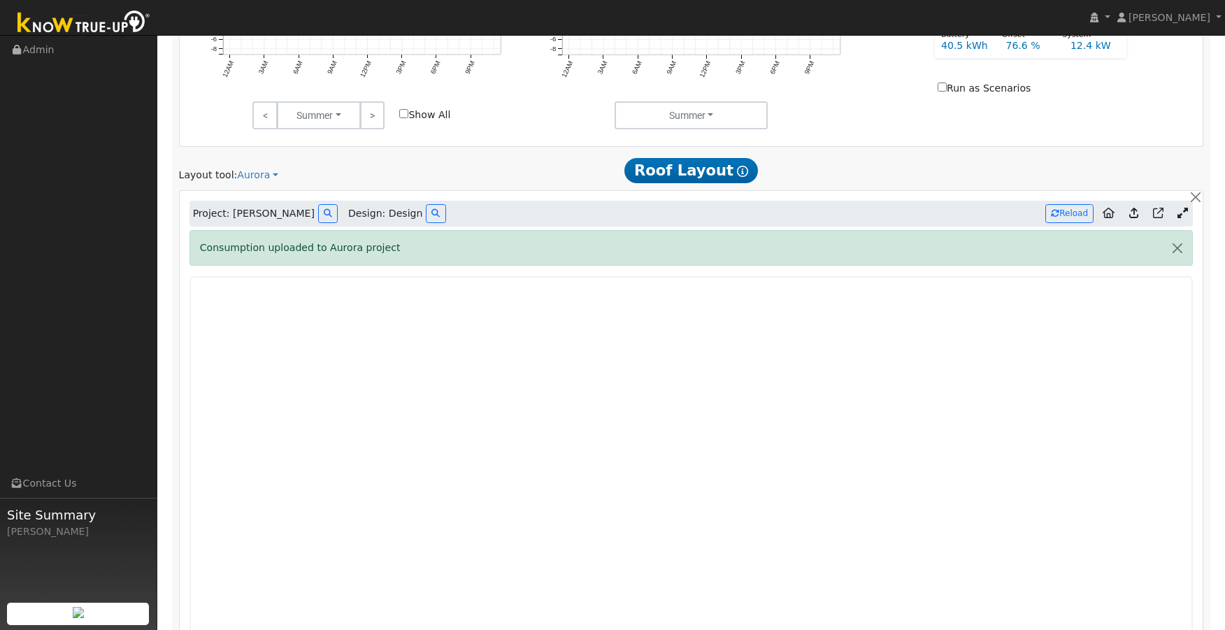
scroll to position [699, 0]
click at [1135, 210] on icon at bounding box center [1133, 211] width 9 height 10
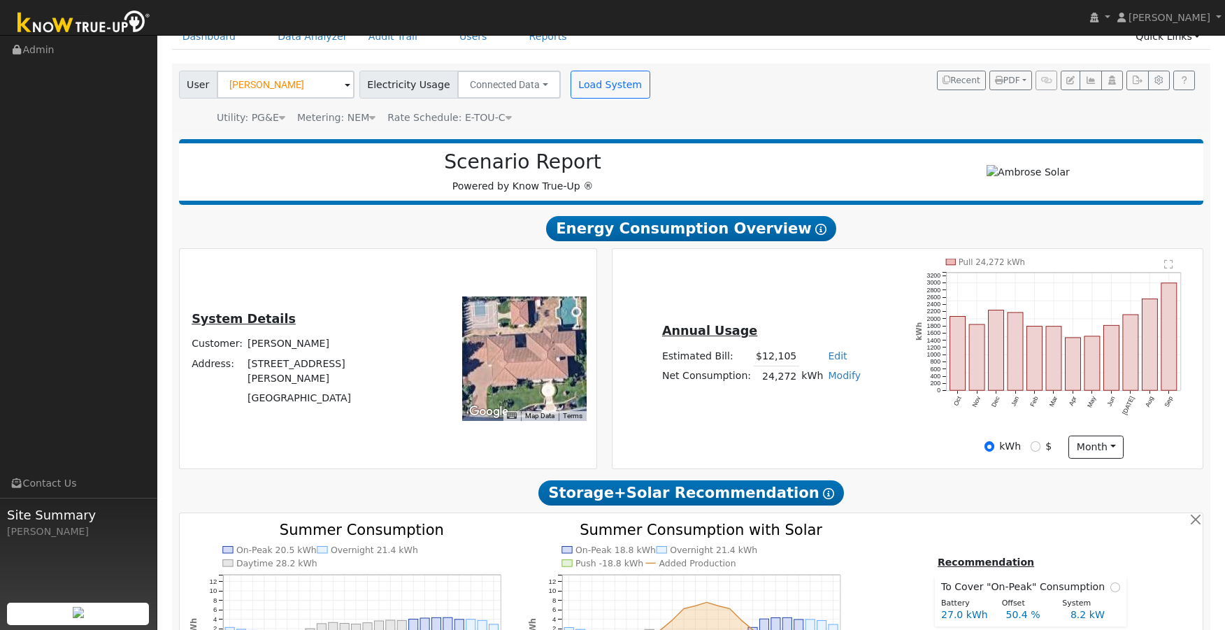
scroll to position [70, 0]
drag, startPoint x: 1194, startPoint y: 429, endPoint x: 1011, endPoint y: 293, distance: 227.4
click at [1011, 293] on div "Pull 24,272 kWh Oct Nov Dec Jan Feb Mar Apr May Jun [DATE] Aug Sep 0 200 400 60…" at bounding box center [1054, 347] width 293 height 177
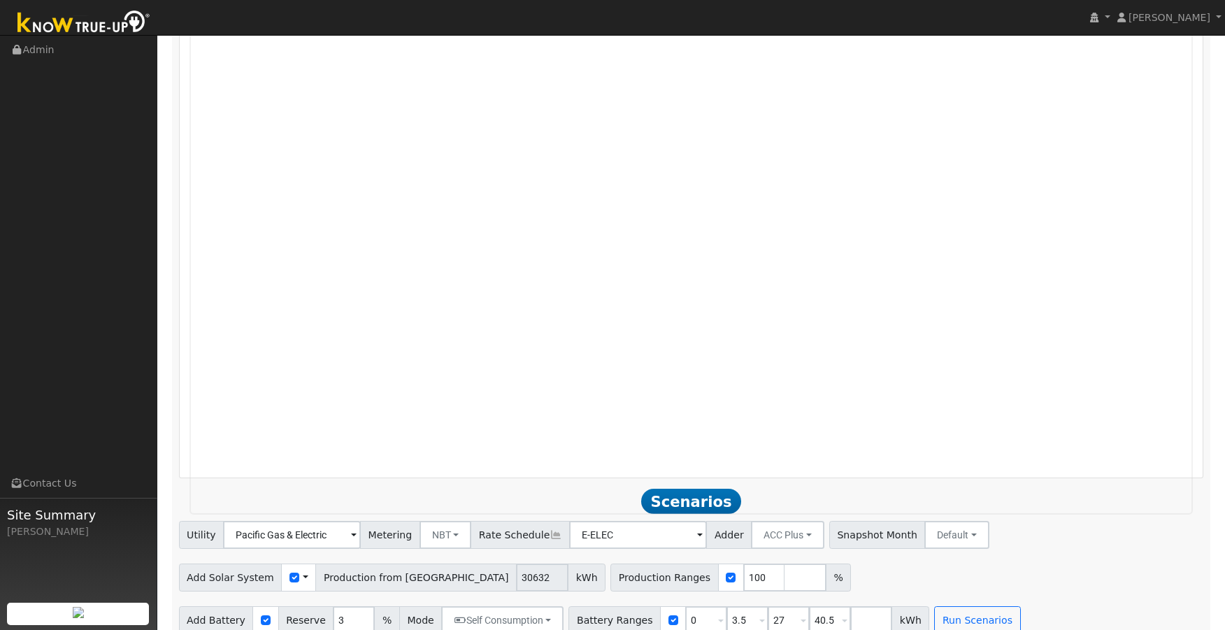
scroll to position [1106, 0]
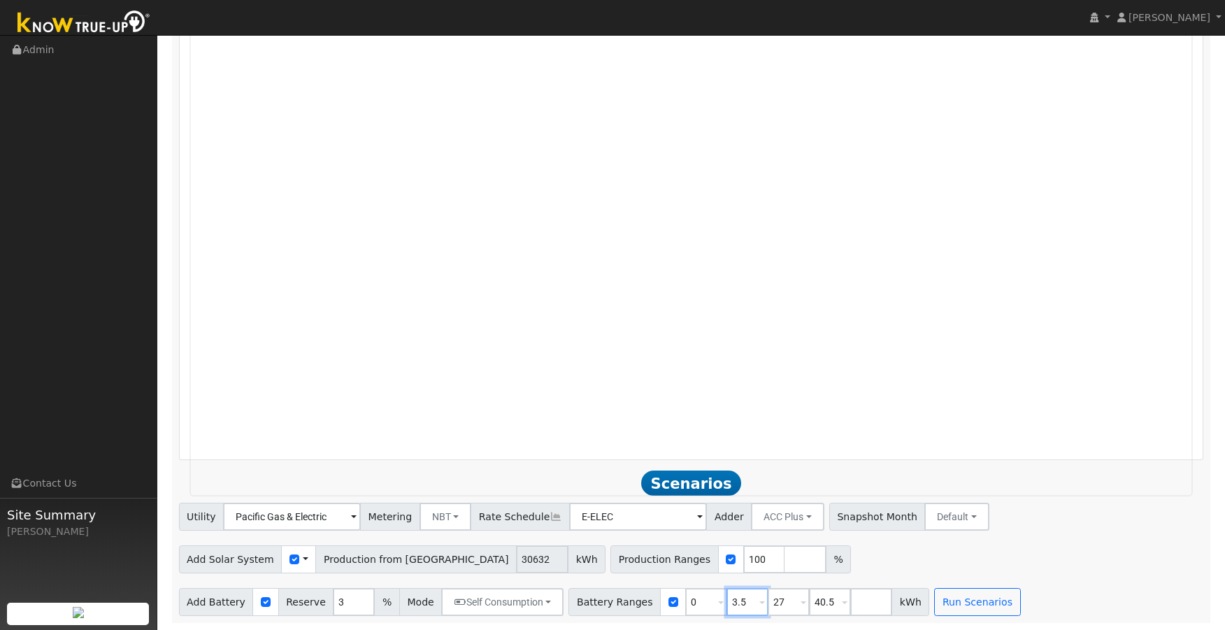
click at [726, 603] on input "3.5" at bounding box center [747, 602] width 42 height 28
type input "13.5"
click at [989, 571] on div "Add Solar System Use CSV Data Production from Aurora 30632 kWh Production Range…" at bounding box center [691, 556] width 1030 height 33
click at [785, 563] on input "number" at bounding box center [806, 559] width 42 height 28
type input "80"
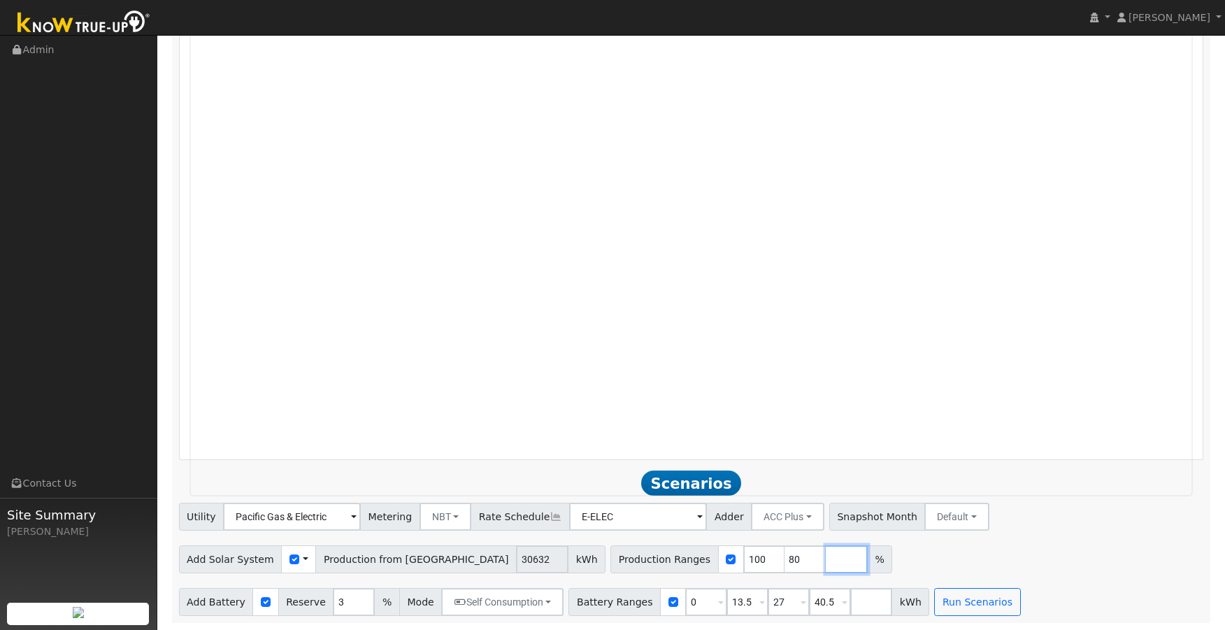
type input "80"
type input "100"
click at [826, 557] on input "number" at bounding box center [847, 559] width 42 height 28
type input "115"
click at [1108, 534] on div "Utility Pacific Gas & Electric Metering NBT NEM NBT Rate Schedule E-ELEC Adder …" at bounding box center [691, 559] width 1040 height 113
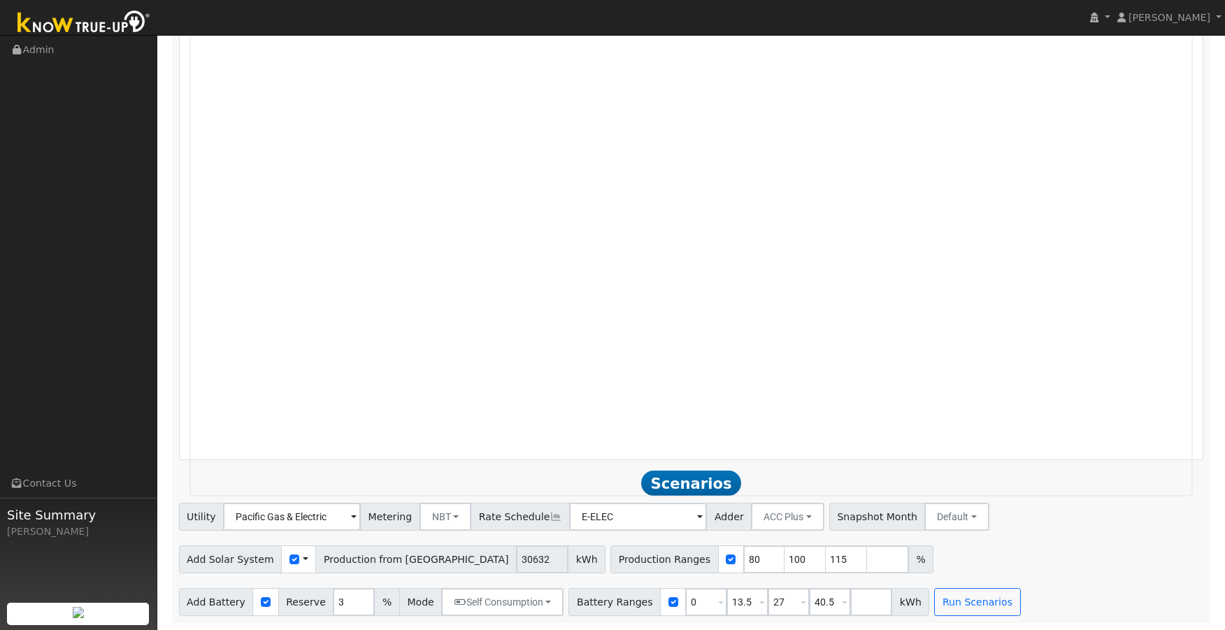
click at [759, 601] on span at bounding box center [762, 603] width 6 height 16
click at [731, 603] on input "13.5" at bounding box center [747, 602] width 42 height 28
type input "27"
type input "40.5"
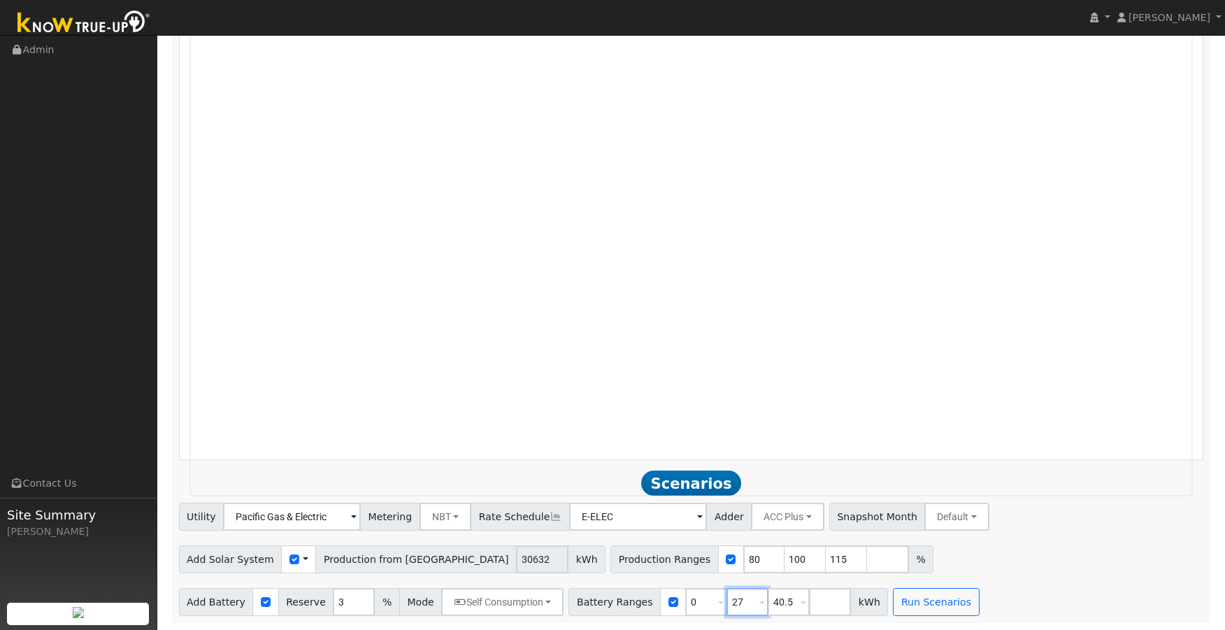
type input "27"
click at [1073, 568] on div "Add Solar System Use CSV Data Production from Aurora 30632 kWh Production Range…" at bounding box center [691, 556] width 1030 height 33
click at [908, 603] on button "Run Scenarios" at bounding box center [936, 602] width 86 height 28
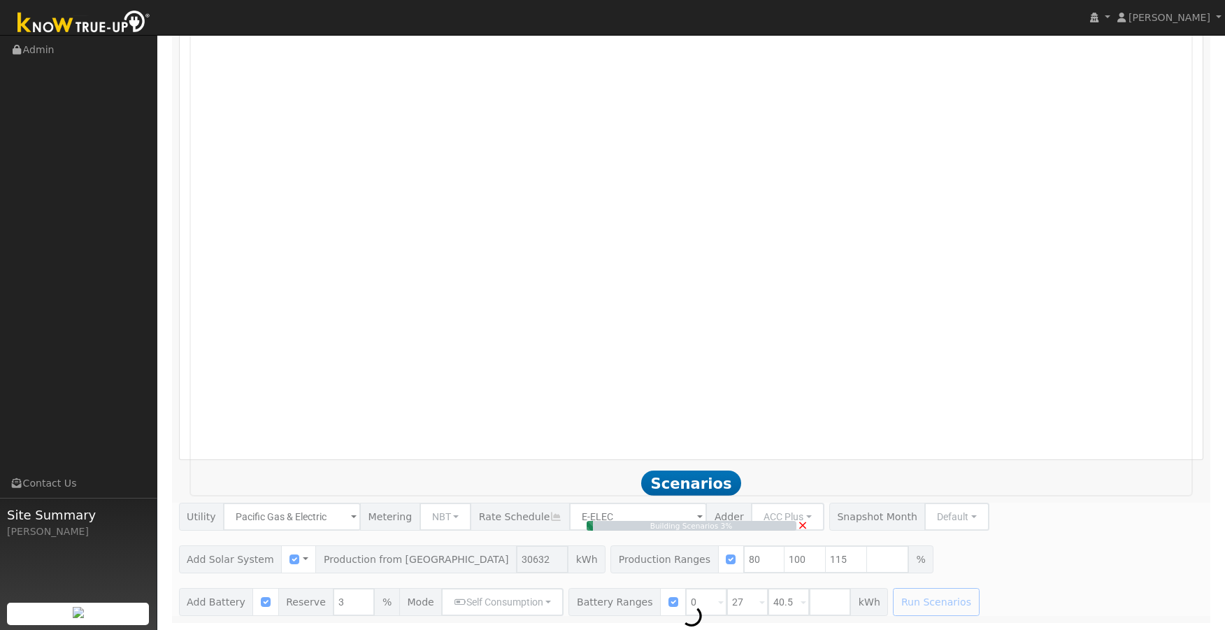
type input "16.3"
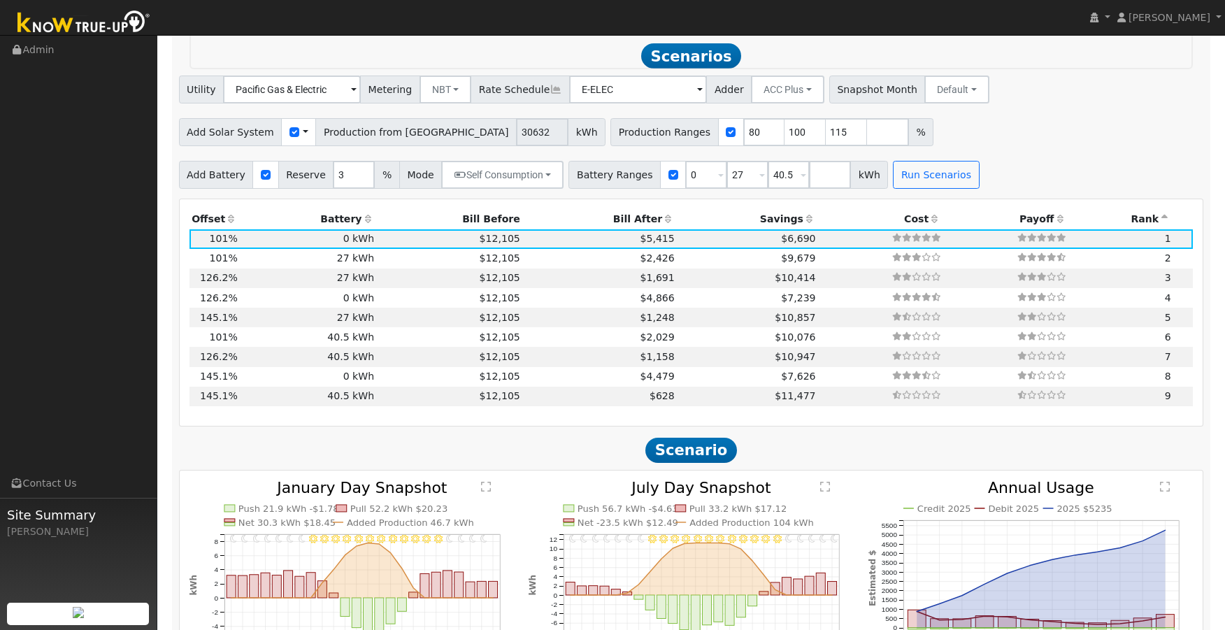
scroll to position [1534, 0]
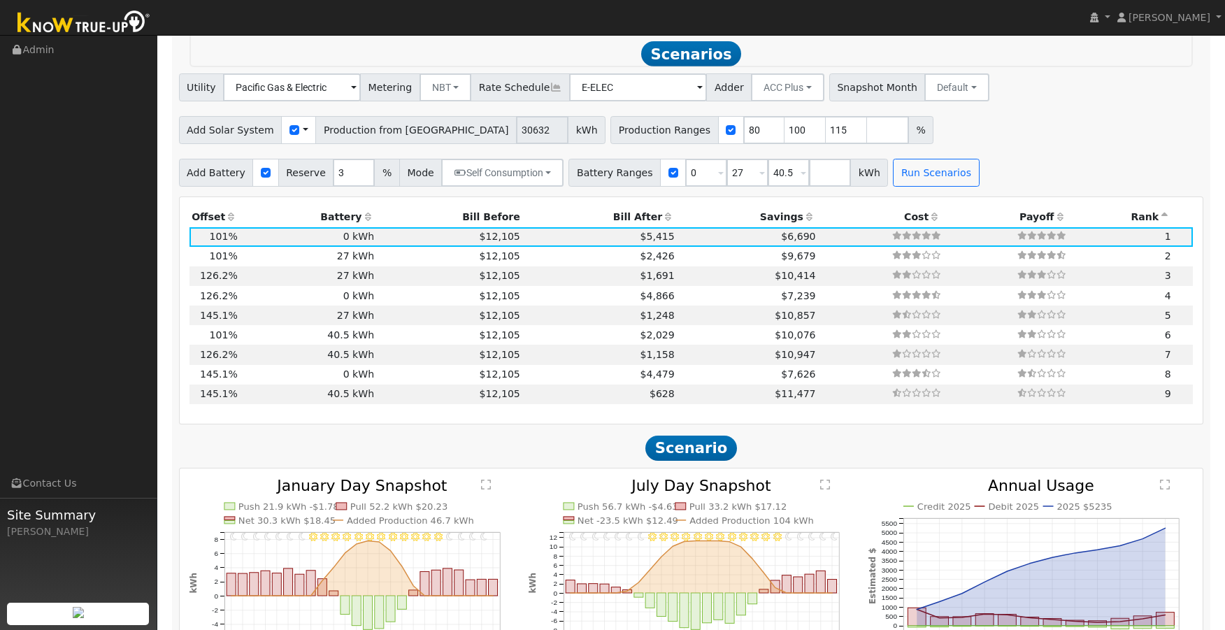
click at [362, 222] on icon at bounding box center [368, 217] width 13 height 10
click at [531, 297] on td "$2,426" at bounding box center [599, 296] width 155 height 20
type input "$26,874"
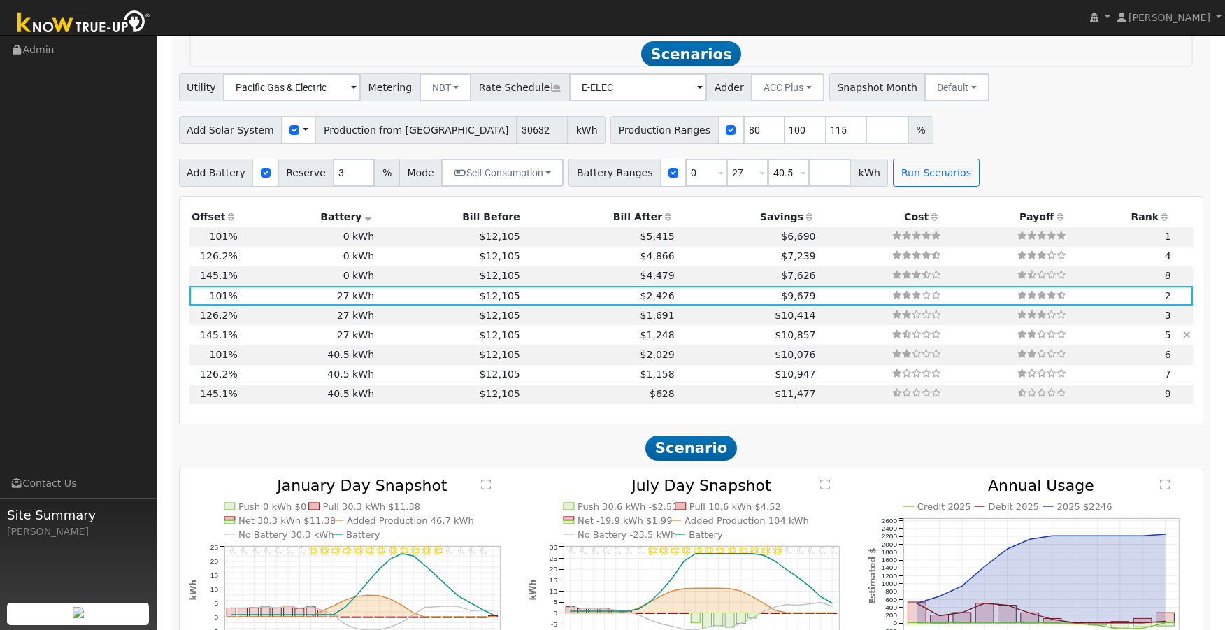
click at [290, 337] on td "27 kWh" at bounding box center [308, 335] width 136 height 20
type input "23.5"
type input "$82,196"
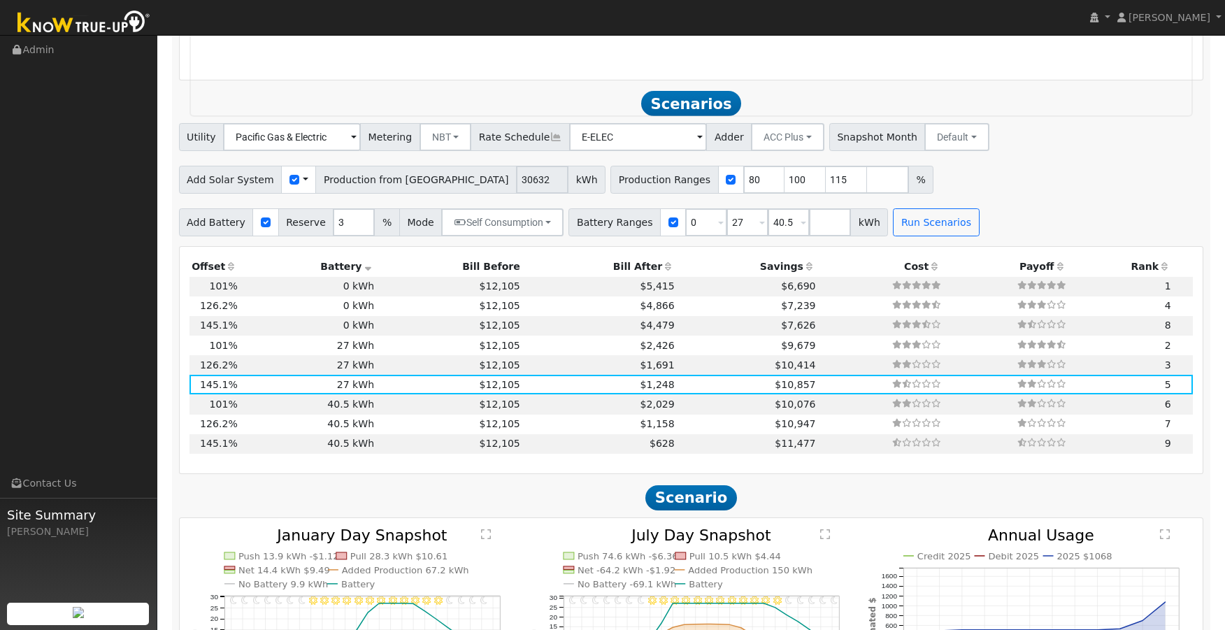
scroll to position [1471, 0]
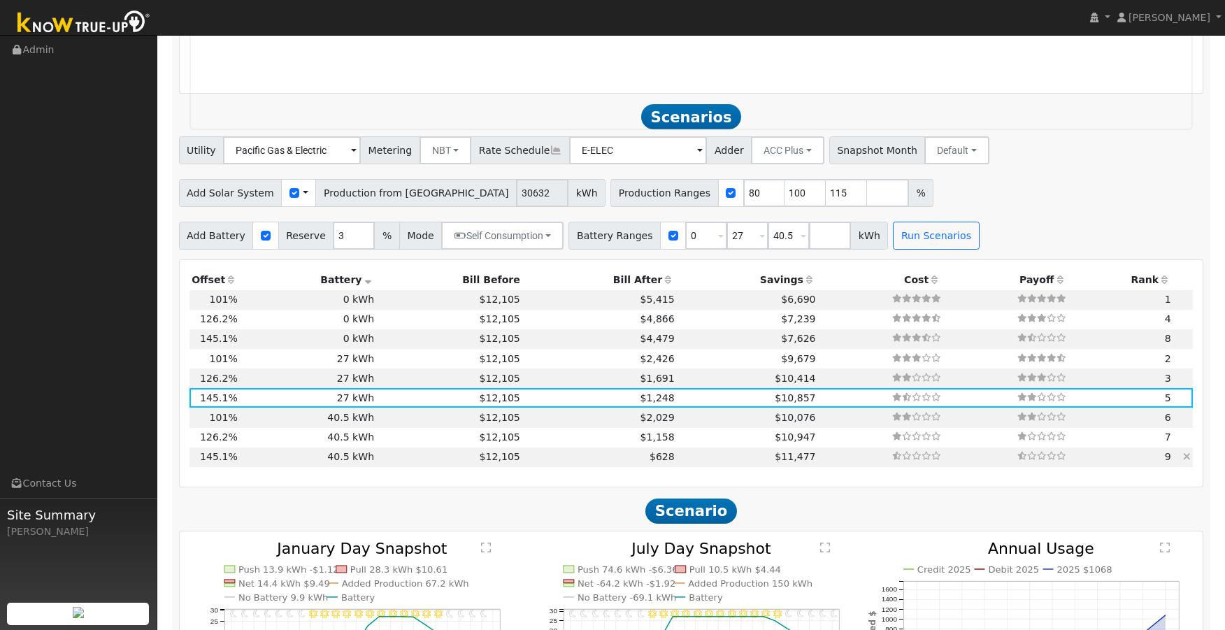
click at [540, 459] on td "$628" at bounding box center [599, 457] width 155 height 20
type input "$39,239"
type input "$48,600"
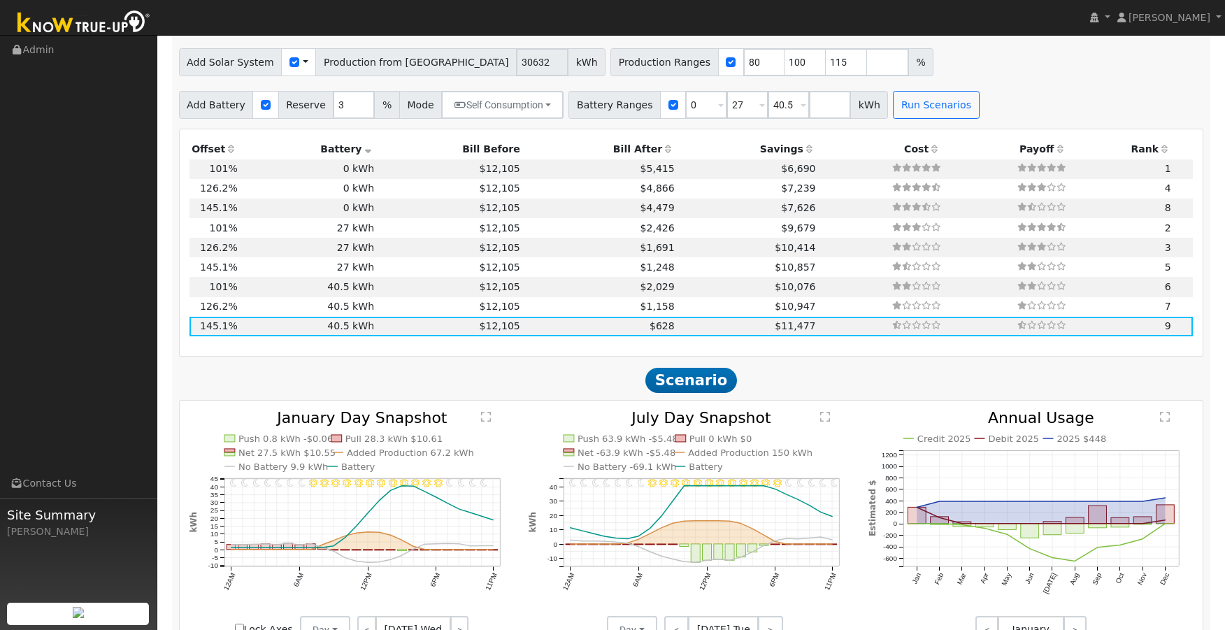
scroll to position [1541, 0]
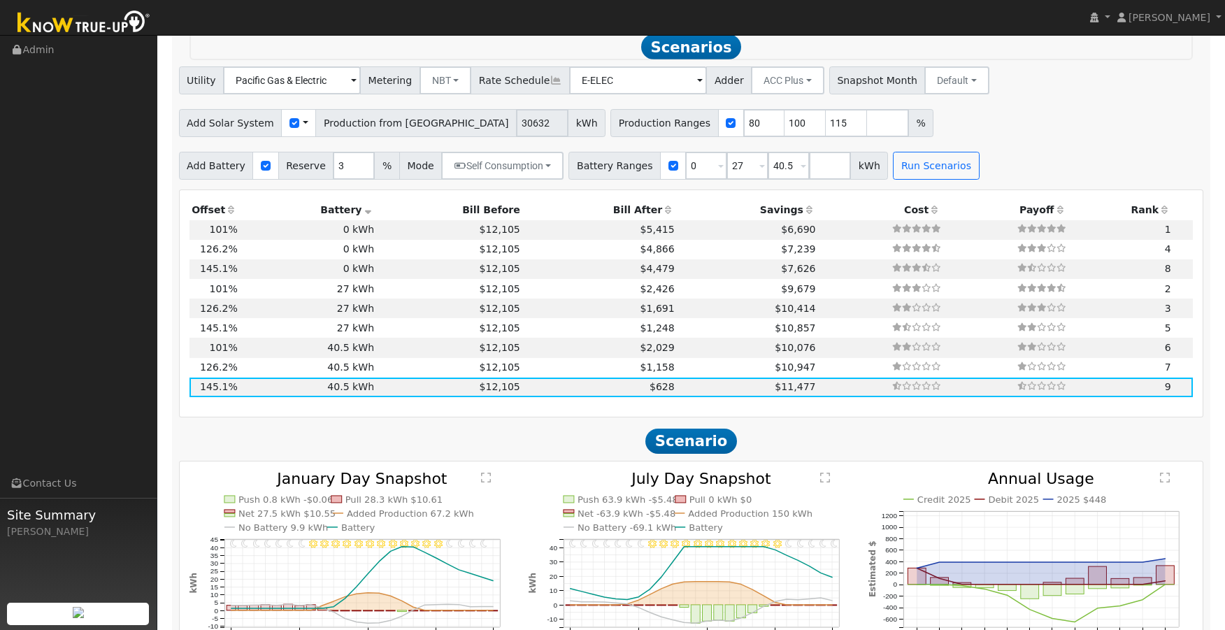
click at [882, 436] on h2 "Scenario" at bounding box center [691, 441] width 1025 height 26
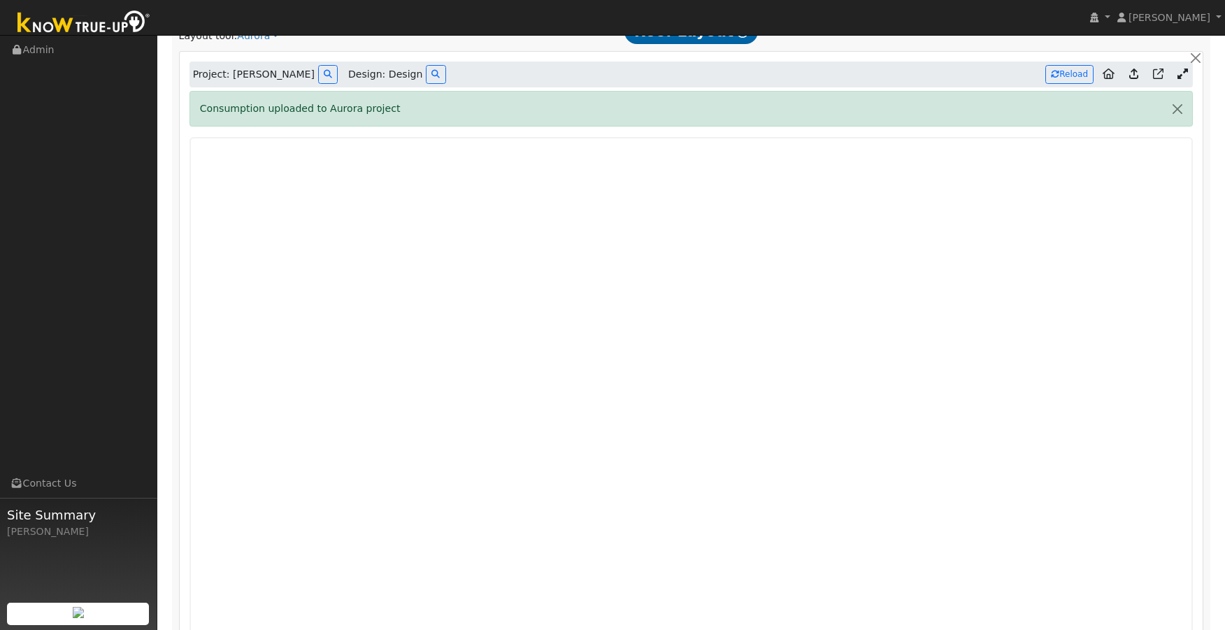
scroll to position [907, 0]
